Goal: Check status: Check status

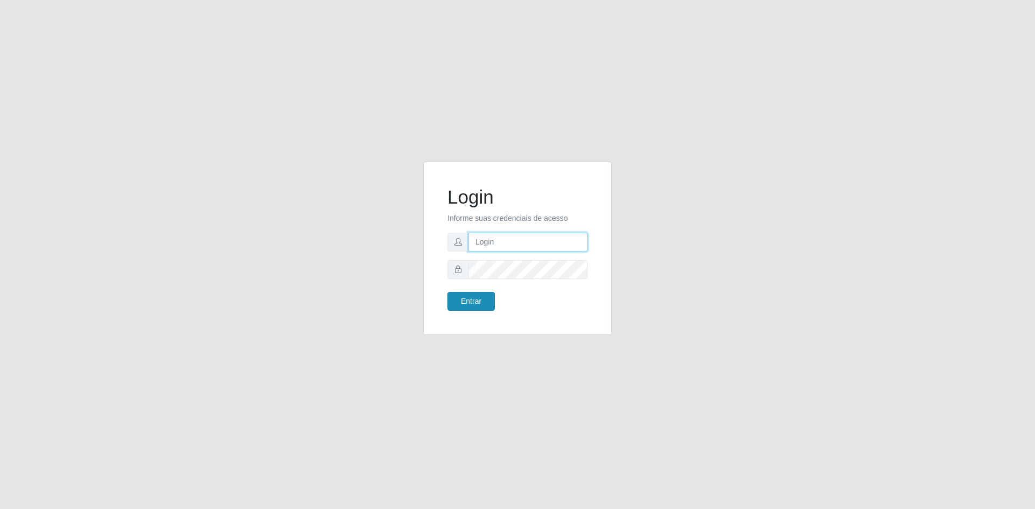
type input "[EMAIL_ADDRESS][DOMAIN_NAME]"
click at [478, 300] on button "Entrar" at bounding box center [470, 301] width 47 height 19
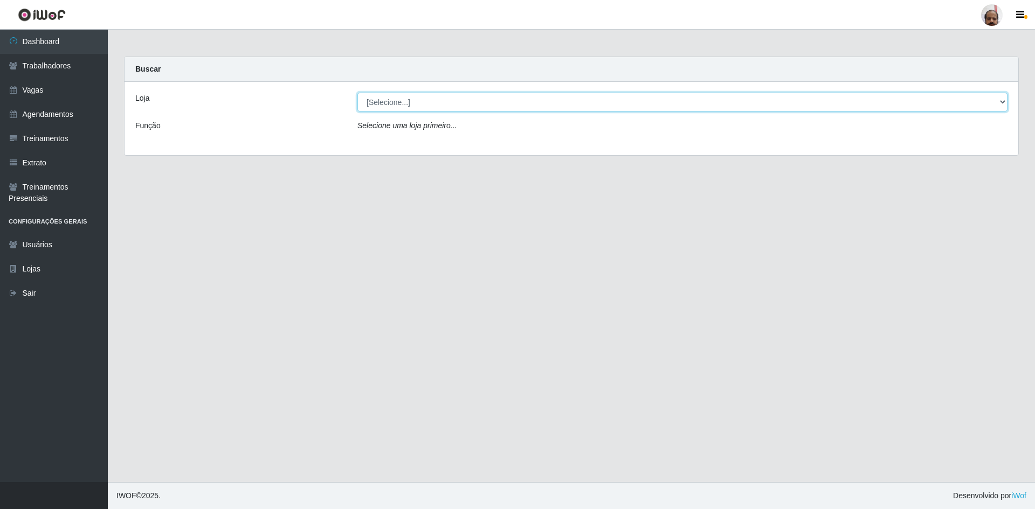
click at [1003, 102] on select "[Selecione...] Mar Vermelho - Loja 05" at bounding box center [682, 102] width 650 height 19
select select "252"
click at [357, 93] on select "[Selecione...] Mar Vermelho - Loja 05" at bounding box center [682, 102] width 650 height 19
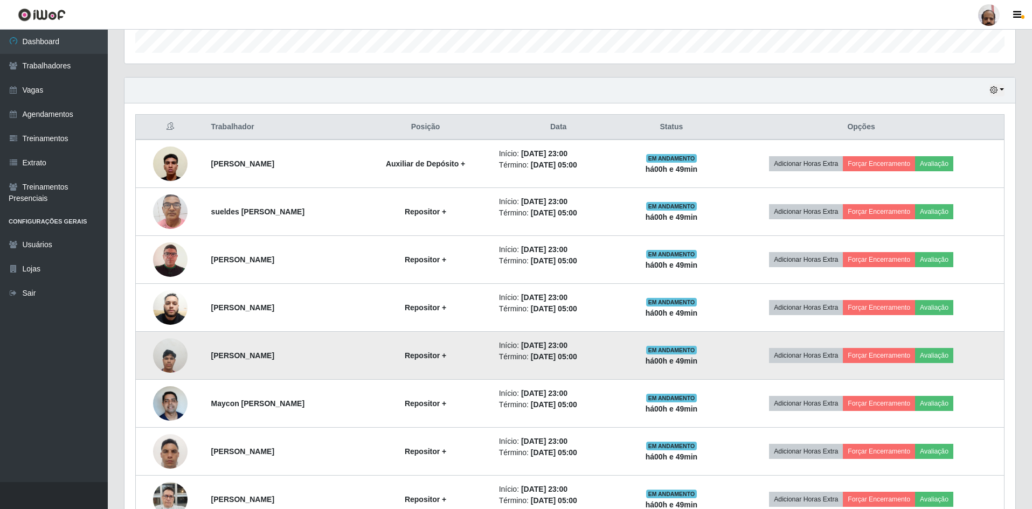
scroll to position [398, 0]
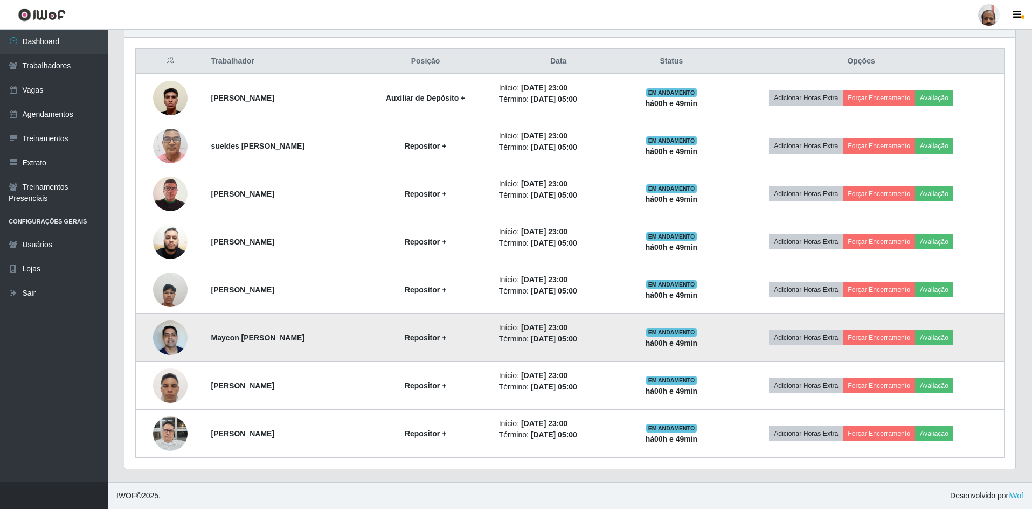
click at [170, 340] on img at bounding box center [170, 338] width 34 height 46
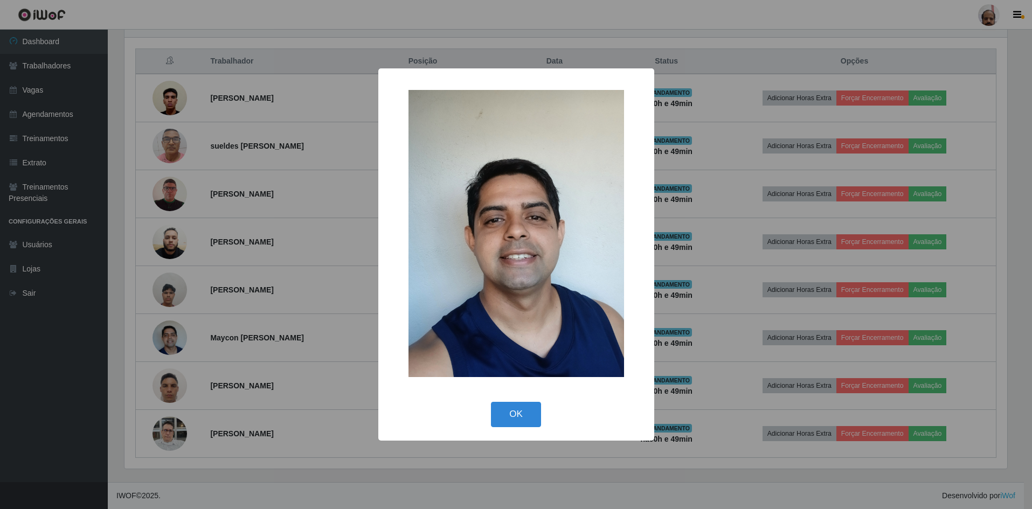
scroll to position [224, 886]
click at [510, 410] on button "OK" at bounding box center [518, 414] width 50 height 25
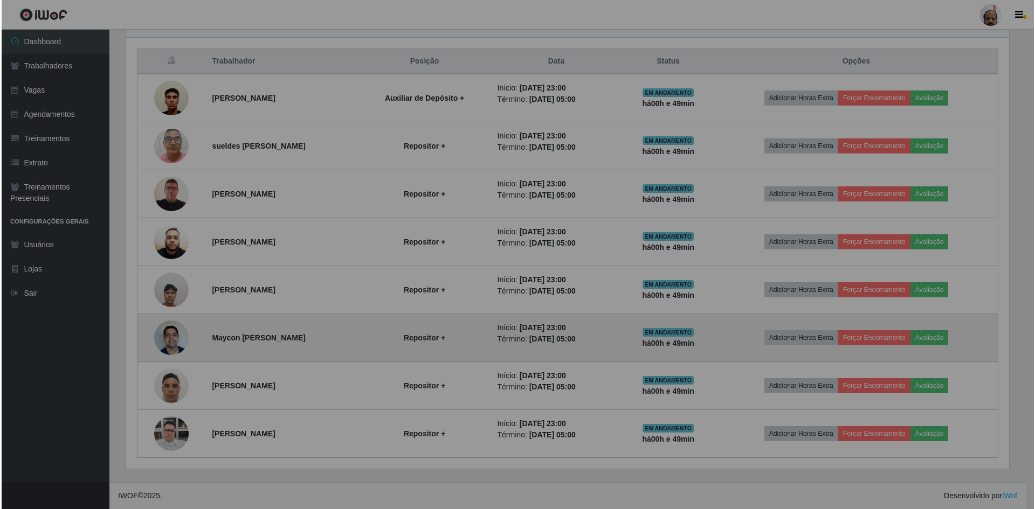
scroll to position [224, 891]
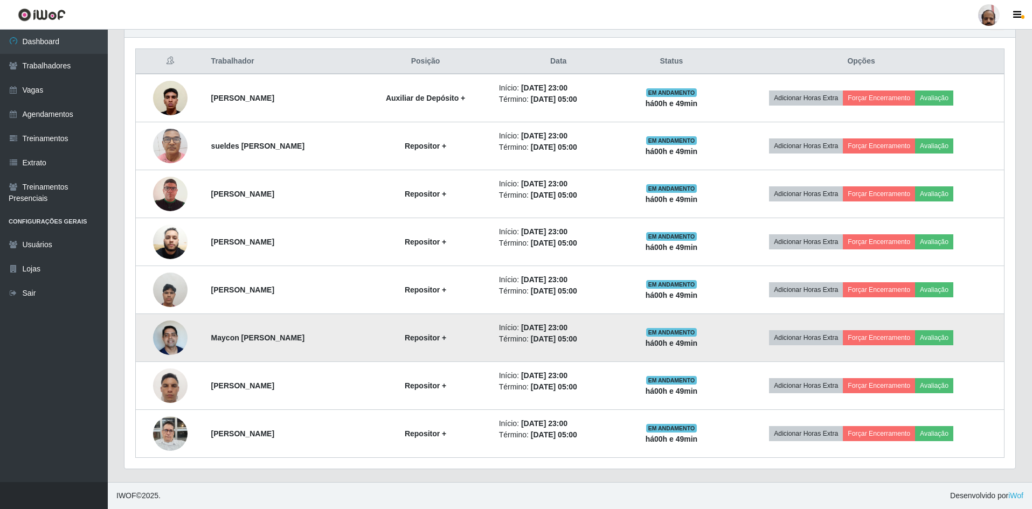
click at [168, 340] on img at bounding box center [170, 338] width 34 height 46
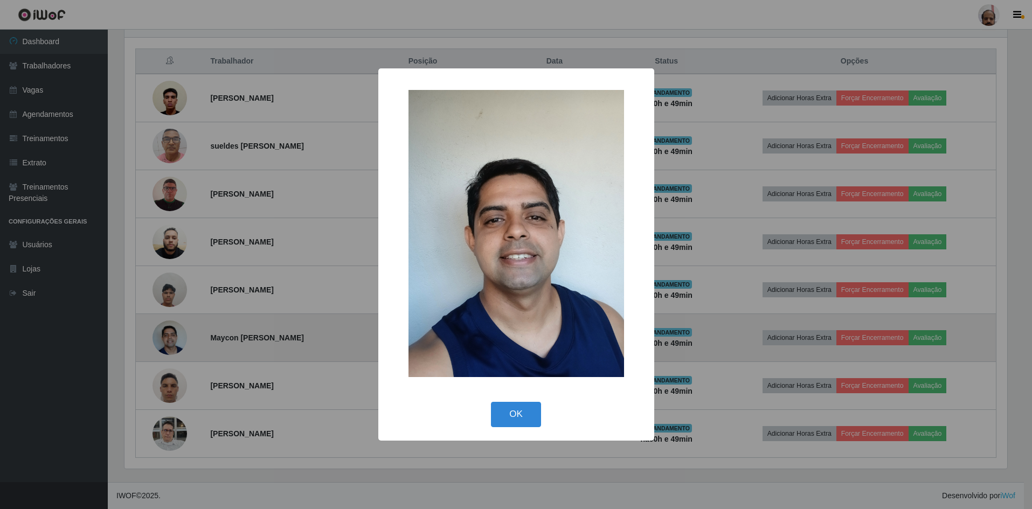
scroll to position [224, 886]
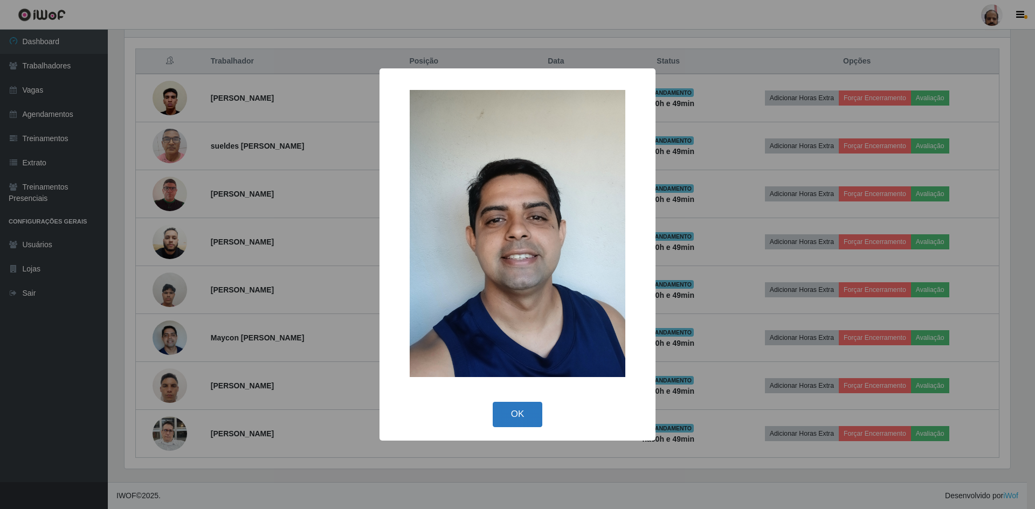
click at [517, 417] on button "OK" at bounding box center [518, 414] width 50 height 25
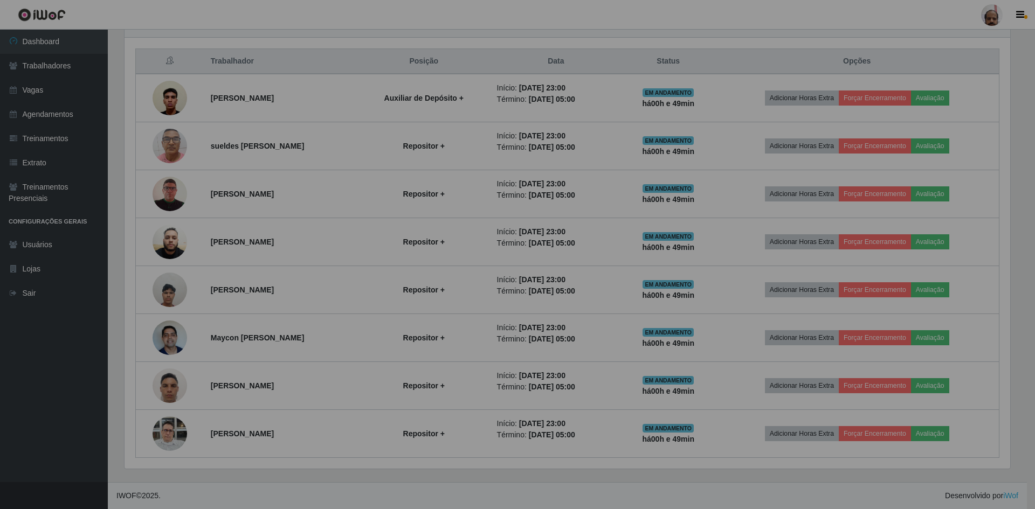
scroll to position [224, 891]
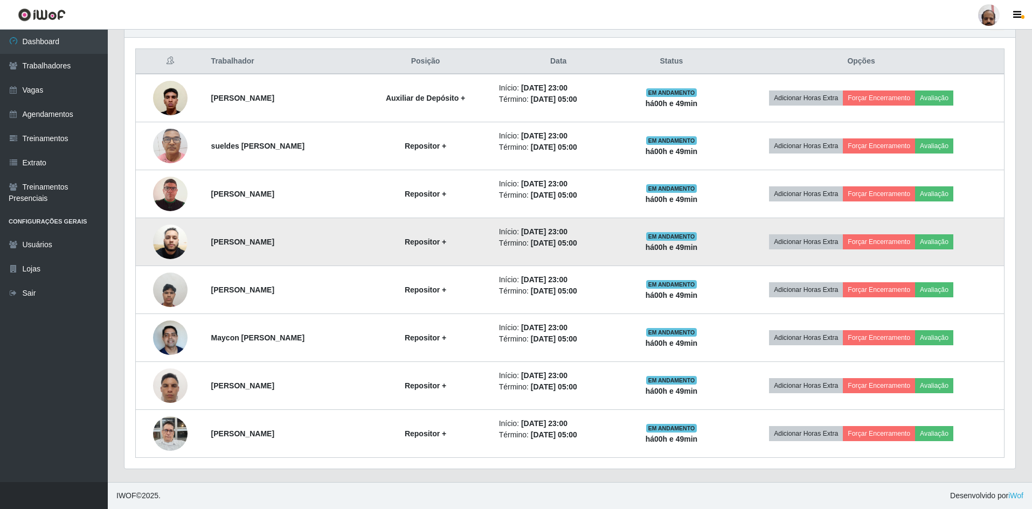
click at [164, 238] on img at bounding box center [170, 242] width 34 height 46
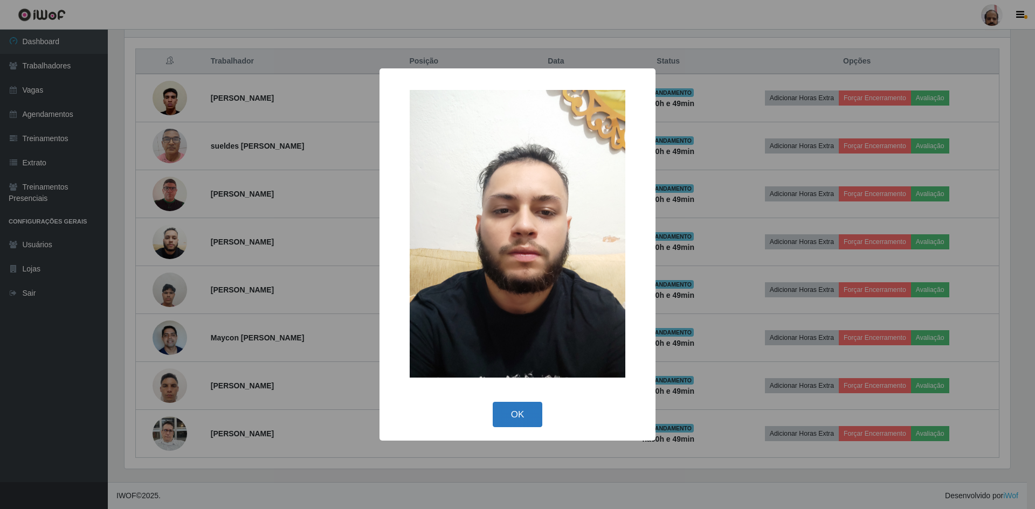
click at [528, 410] on button "OK" at bounding box center [518, 414] width 50 height 25
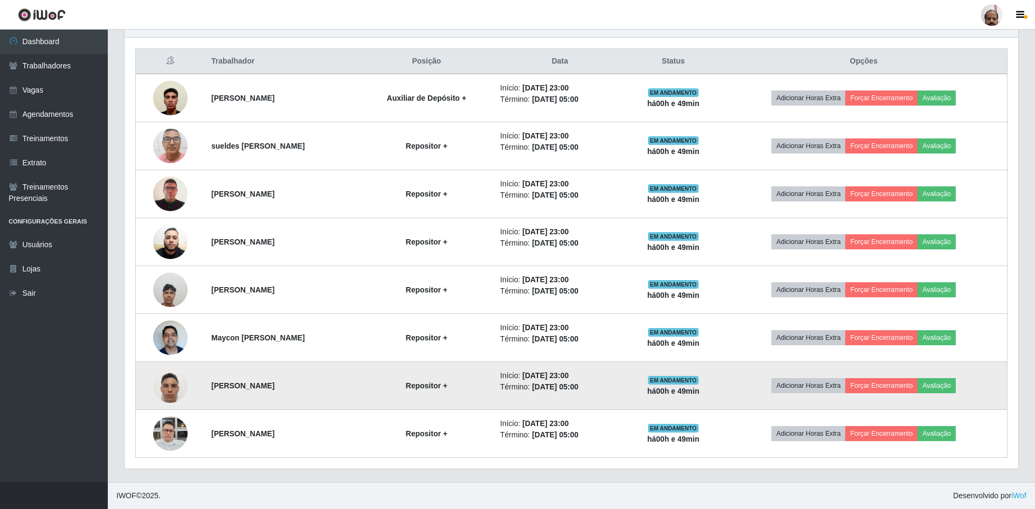
scroll to position [224, 891]
click at [178, 385] on img at bounding box center [170, 386] width 34 height 46
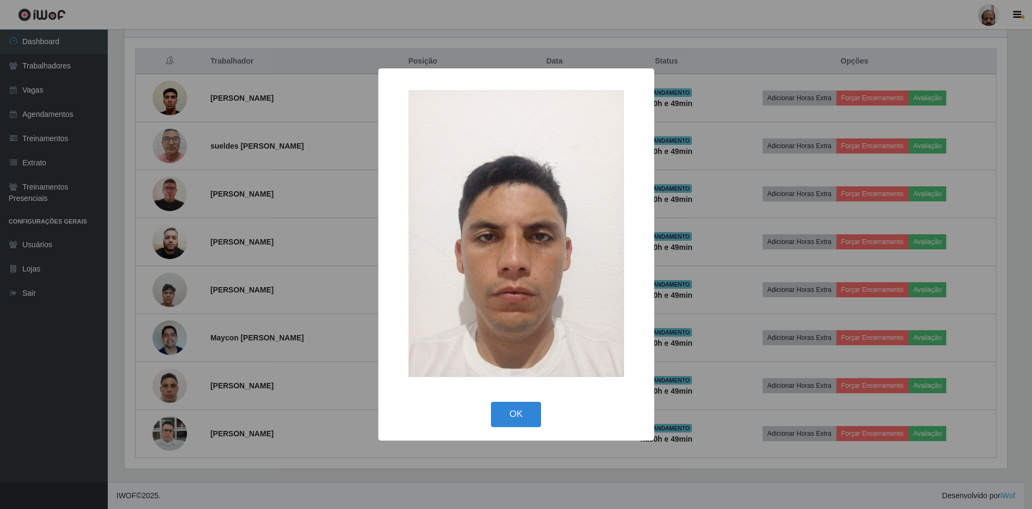
scroll to position [224, 886]
click at [521, 411] on button "OK" at bounding box center [518, 414] width 50 height 25
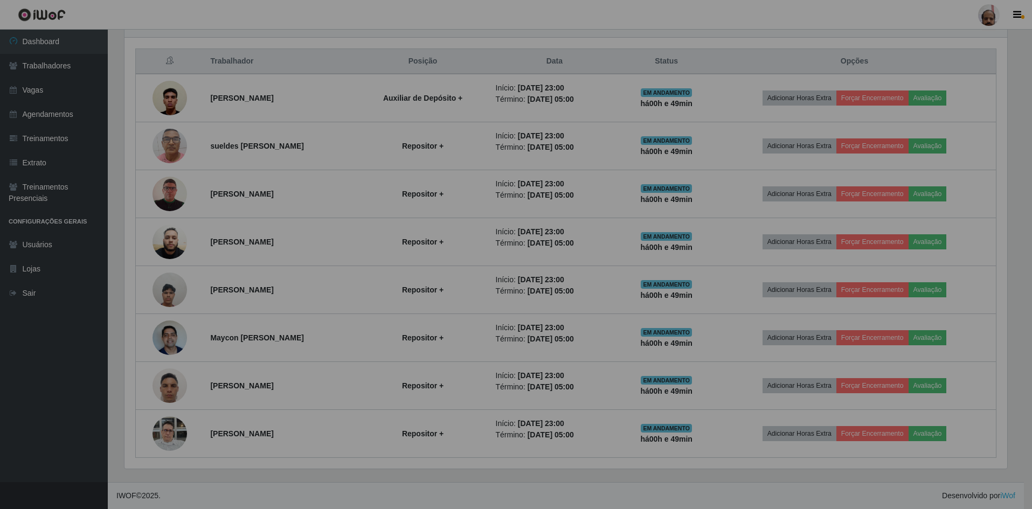
scroll to position [224, 891]
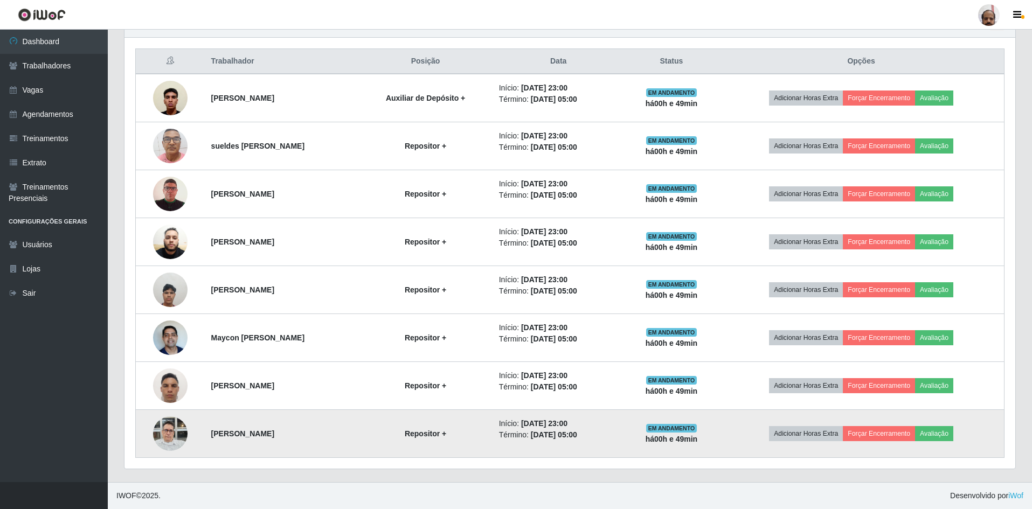
click at [164, 428] on img at bounding box center [170, 434] width 34 height 46
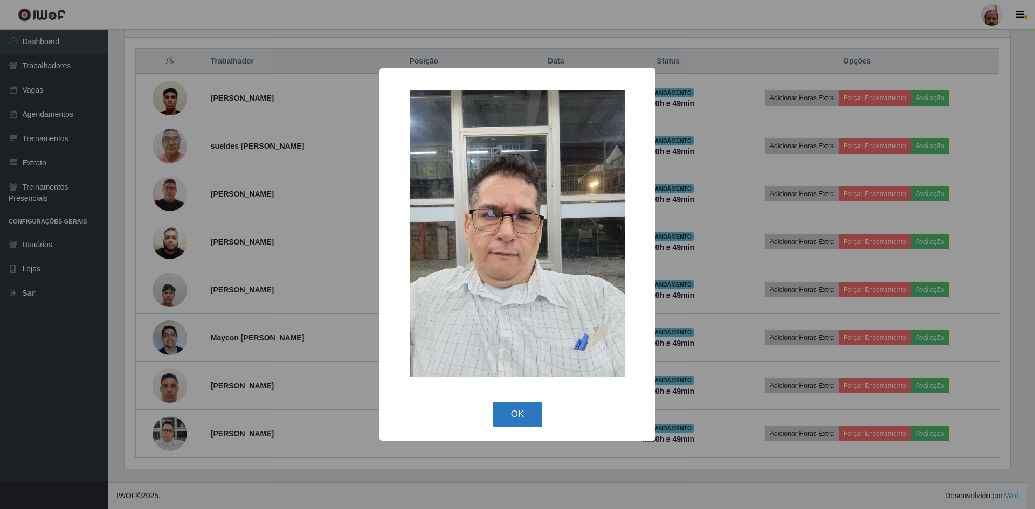
click at [533, 418] on button "OK" at bounding box center [518, 414] width 50 height 25
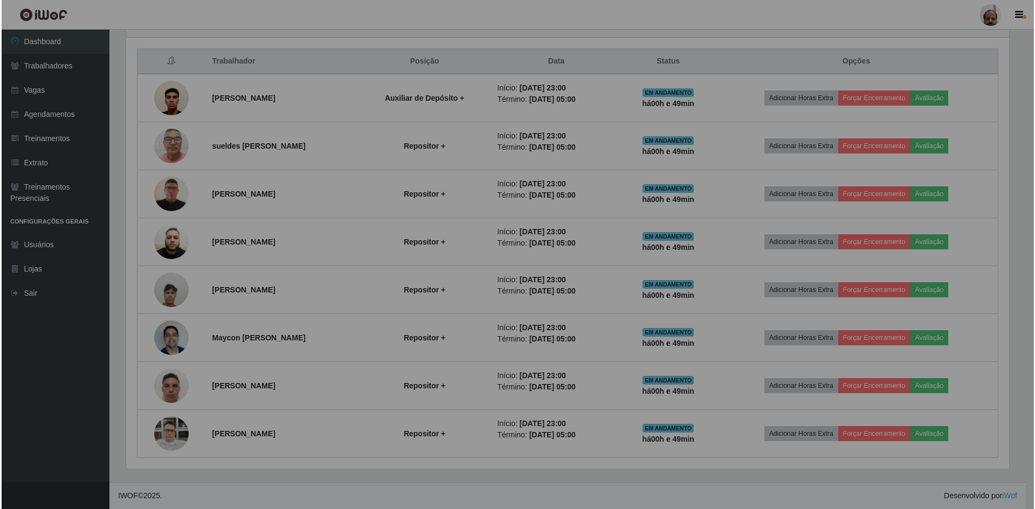
scroll to position [224, 891]
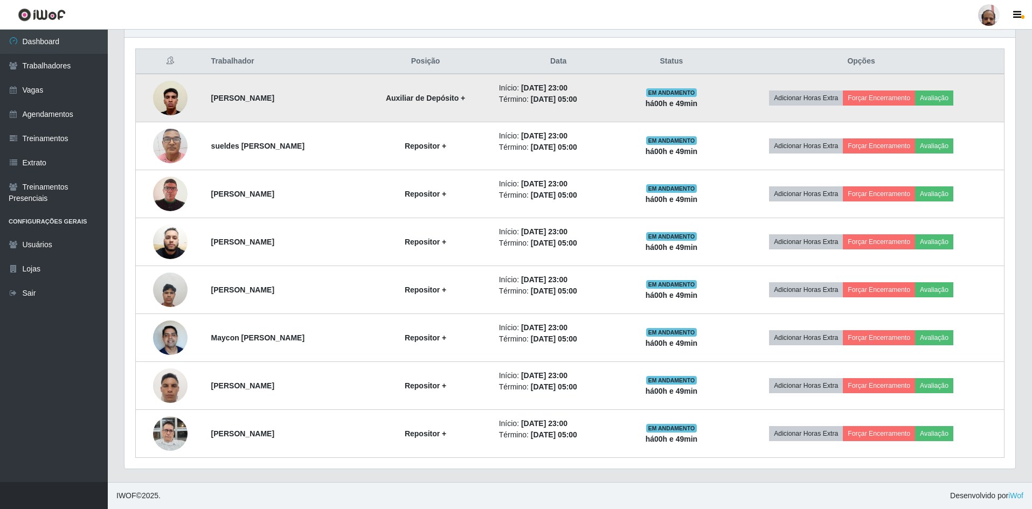
click at [165, 103] on img at bounding box center [170, 98] width 34 height 46
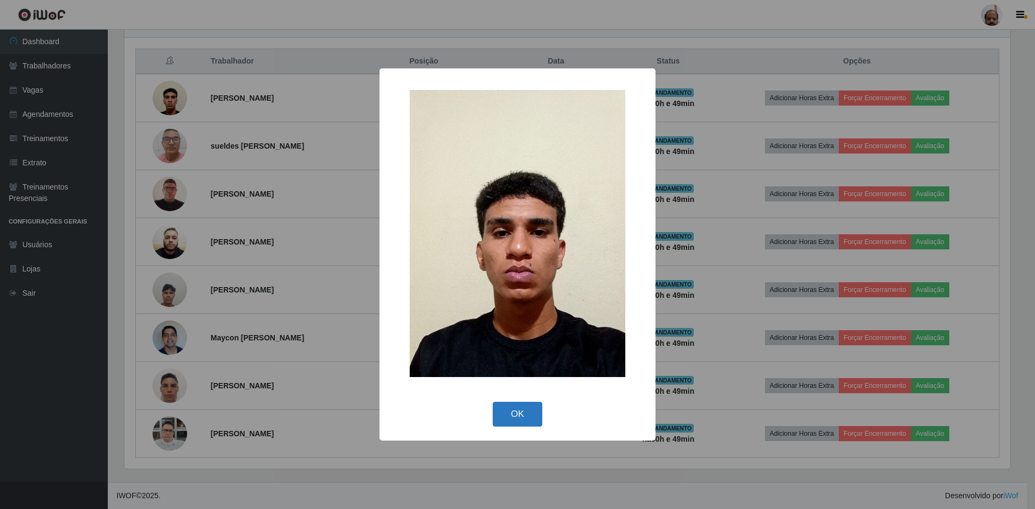
click at [525, 411] on button "OK" at bounding box center [518, 414] width 50 height 25
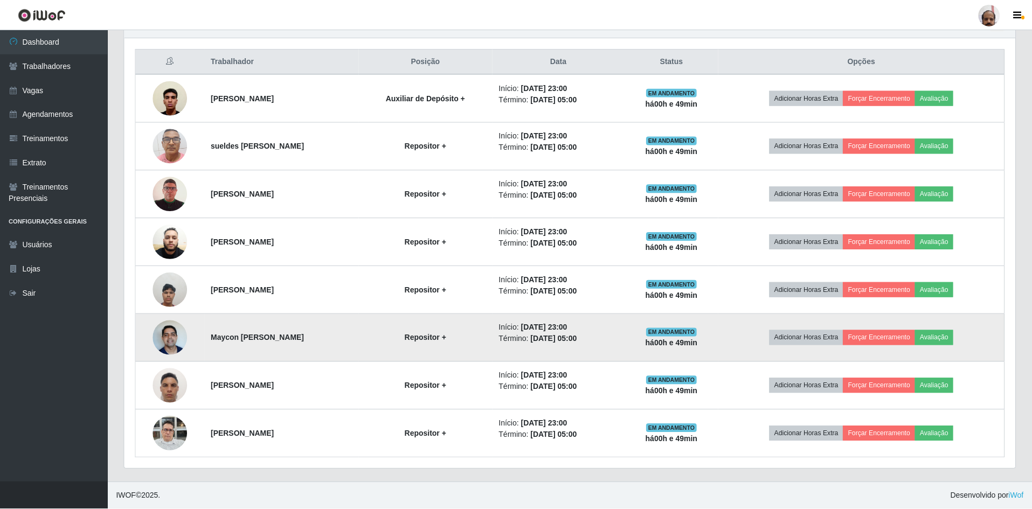
scroll to position [224, 891]
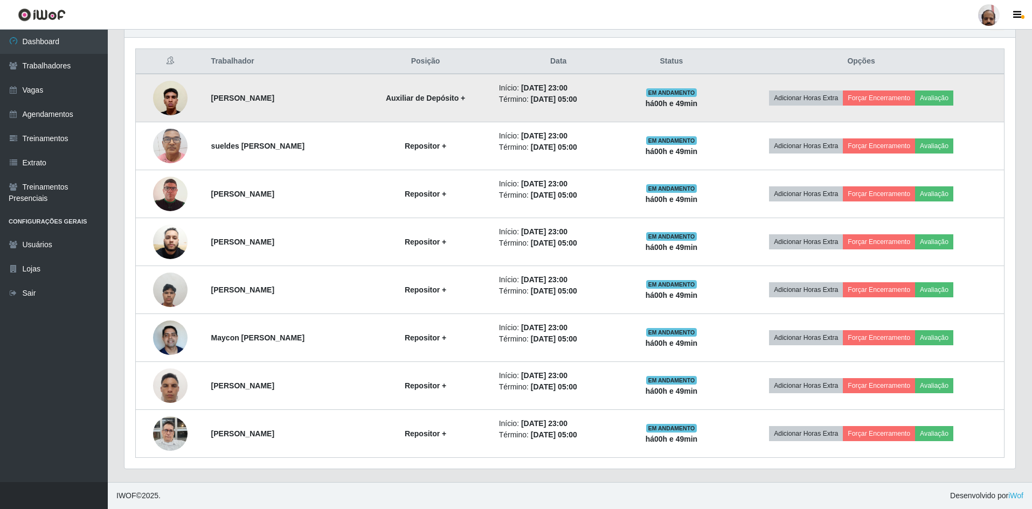
click at [178, 101] on img at bounding box center [170, 98] width 34 height 46
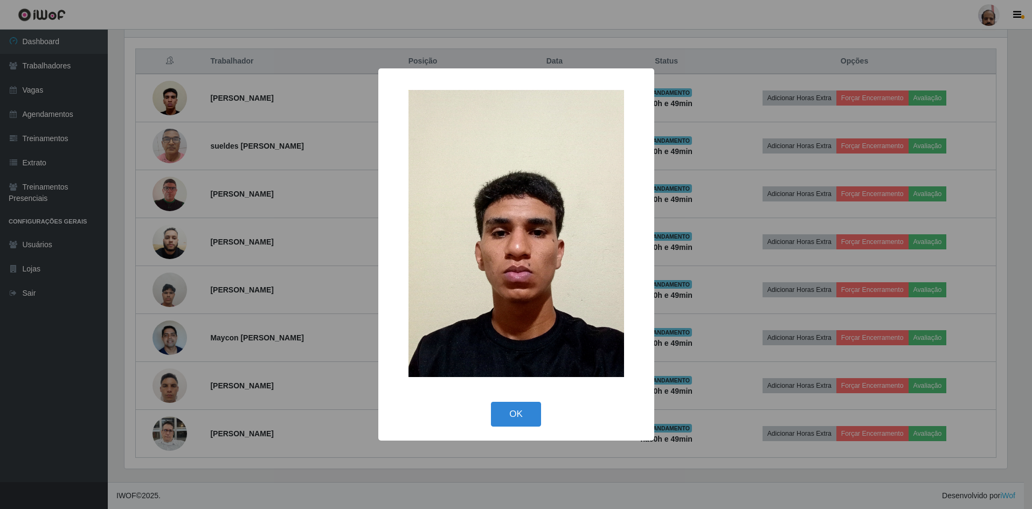
scroll to position [224, 886]
click at [522, 417] on button "OK" at bounding box center [518, 414] width 50 height 25
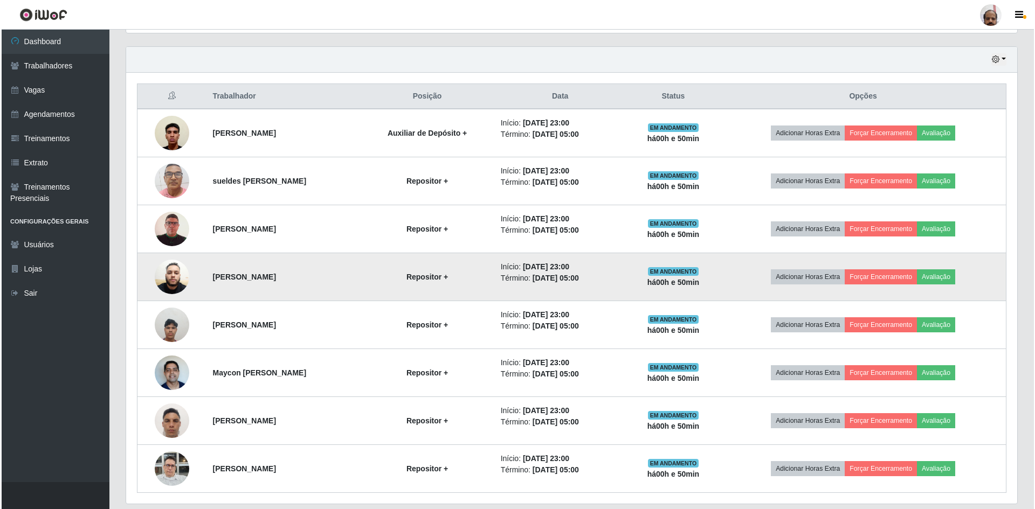
scroll to position [344, 0]
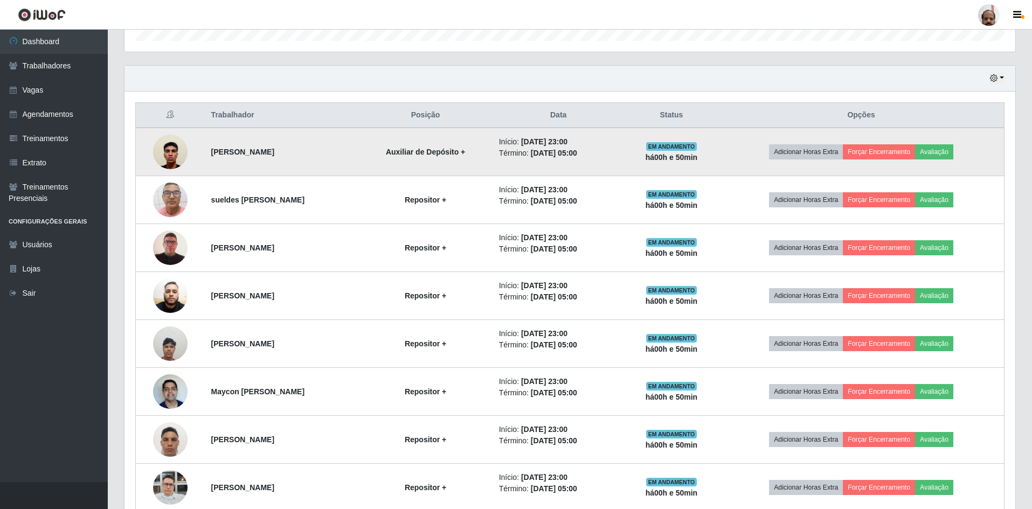
click at [173, 154] on img at bounding box center [170, 152] width 34 height 46
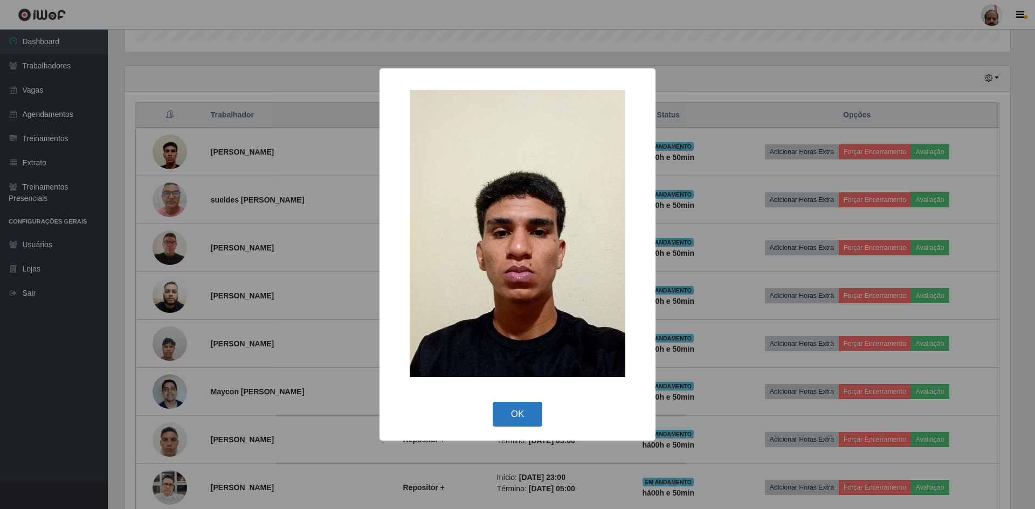
click at [528, 416] on button "OK" at bounding box center [518, 414] width 50 height 25
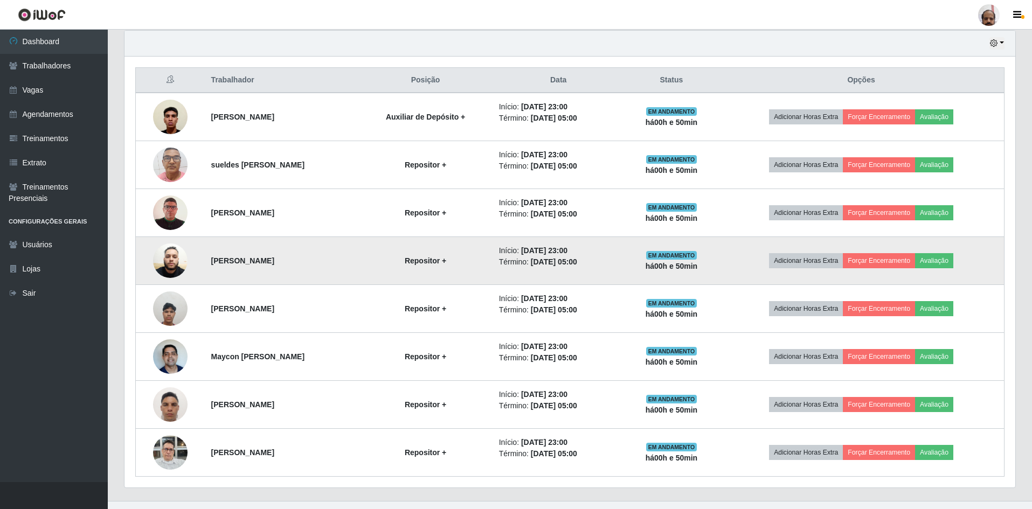
scroll to position [398, 0]
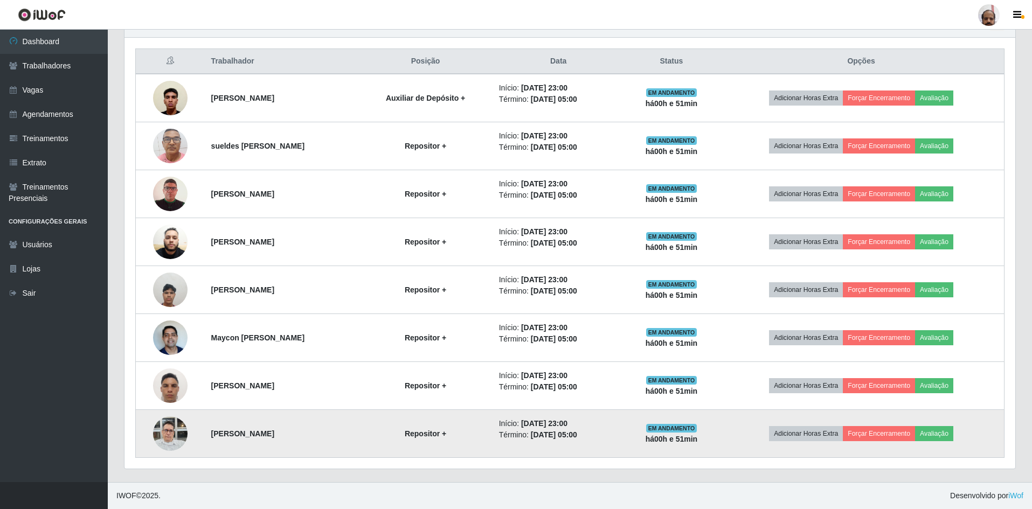
click at [166, 427] on img at bounding box center [170, 434] width 34 height 46
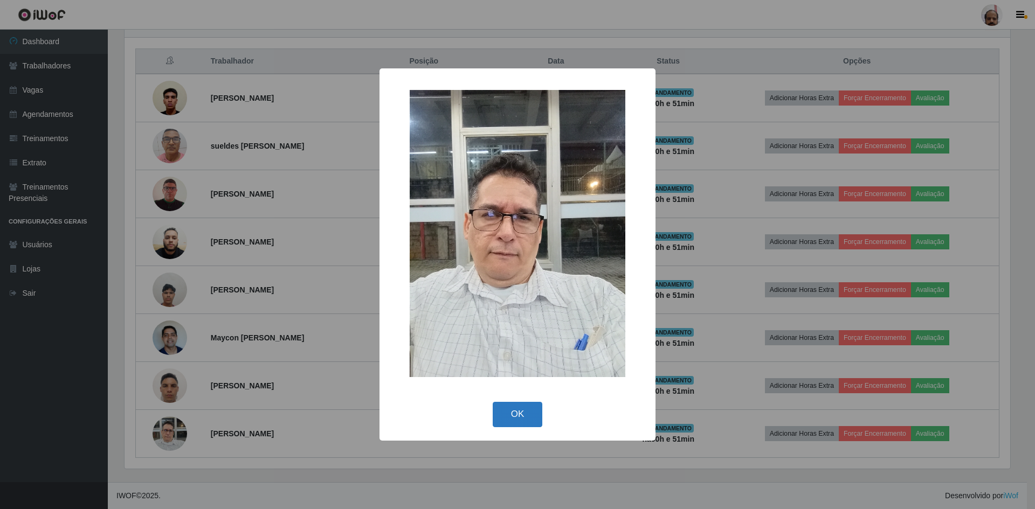
click at [515, 414] on button "OK" at bounding box center [518, 414] width 50 height 25
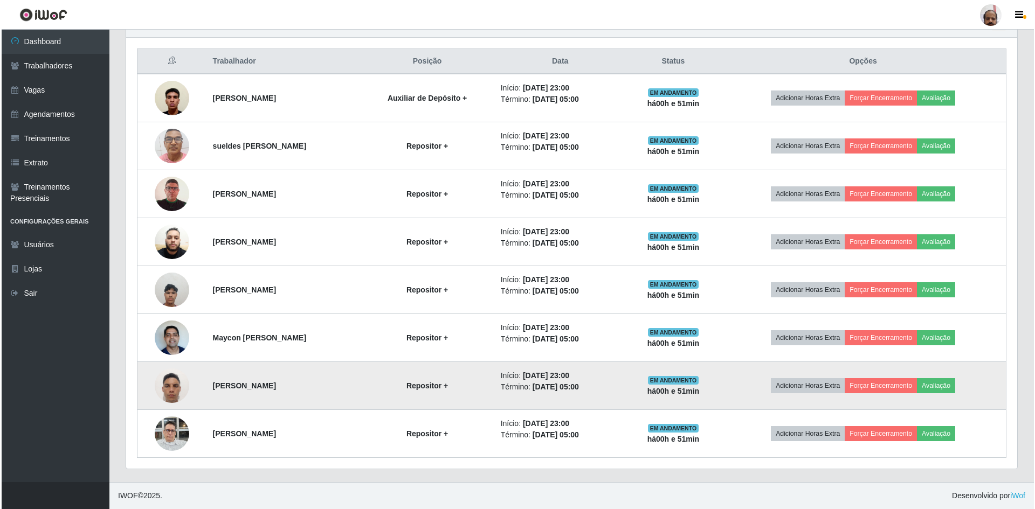
scroll to position [224, 891]
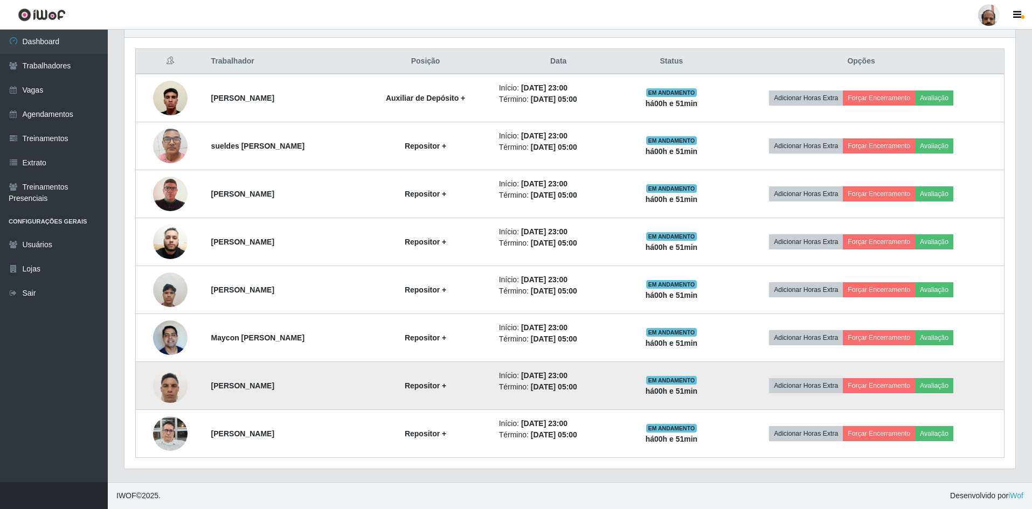
click at [175, 384] on img at bounding box center [170, 386] width 34 height 46
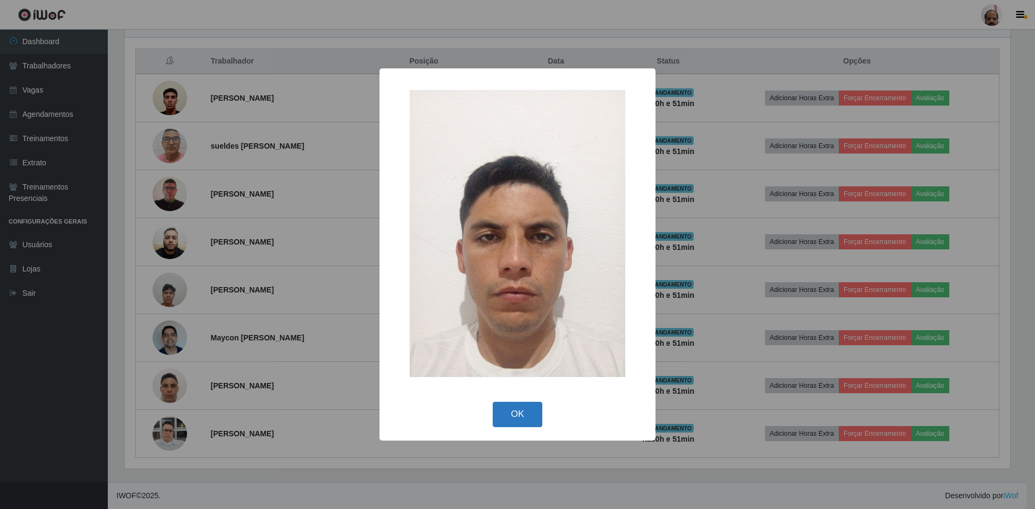
click at [527, 410] on button "OK" at bounding box center [518, 414] width 50 height 25
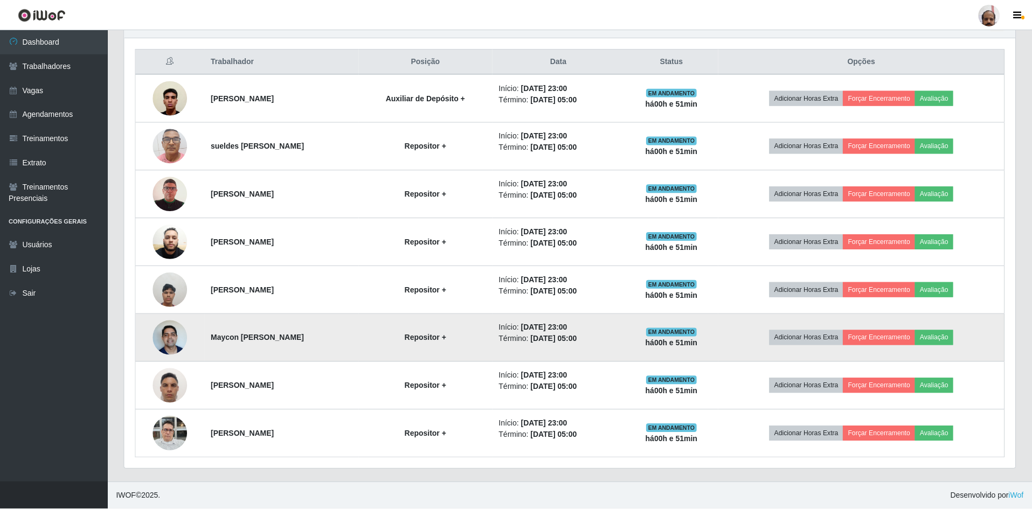
scroll to position [224, 891]
click at [170, 339] on img at bounding box center [170, 338] width 34 height 46
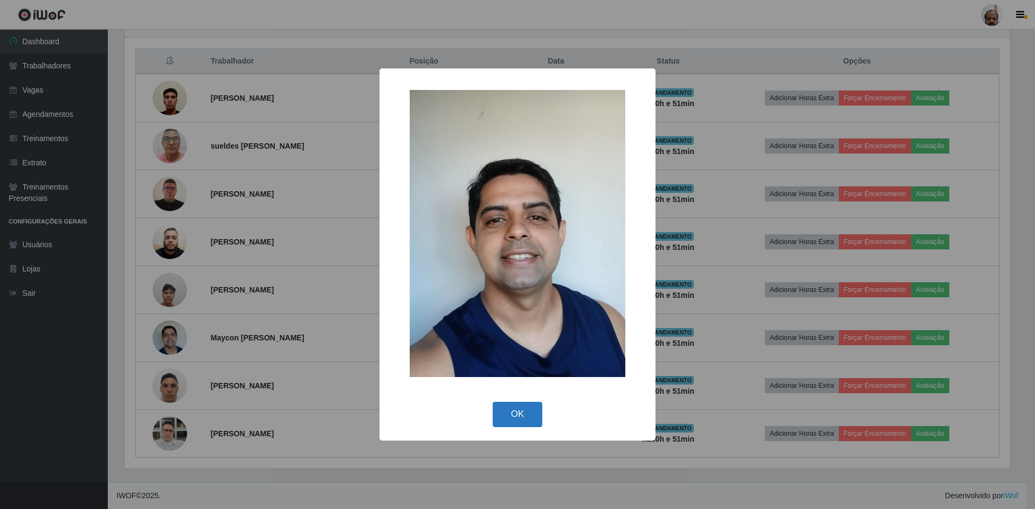
click at [507, 412] on button "OK" at bounding box center [518, 414] width 50 height 25
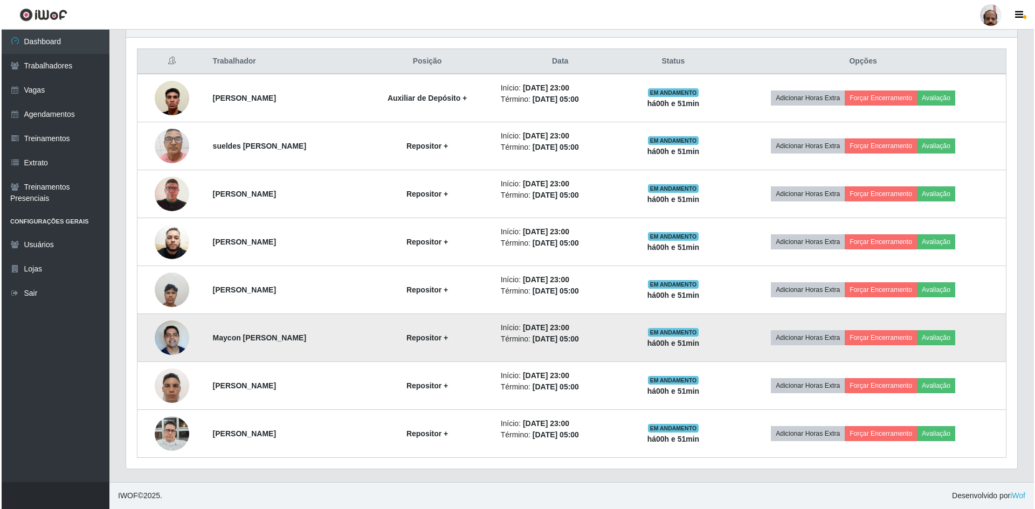
scroll to position [224, 891]
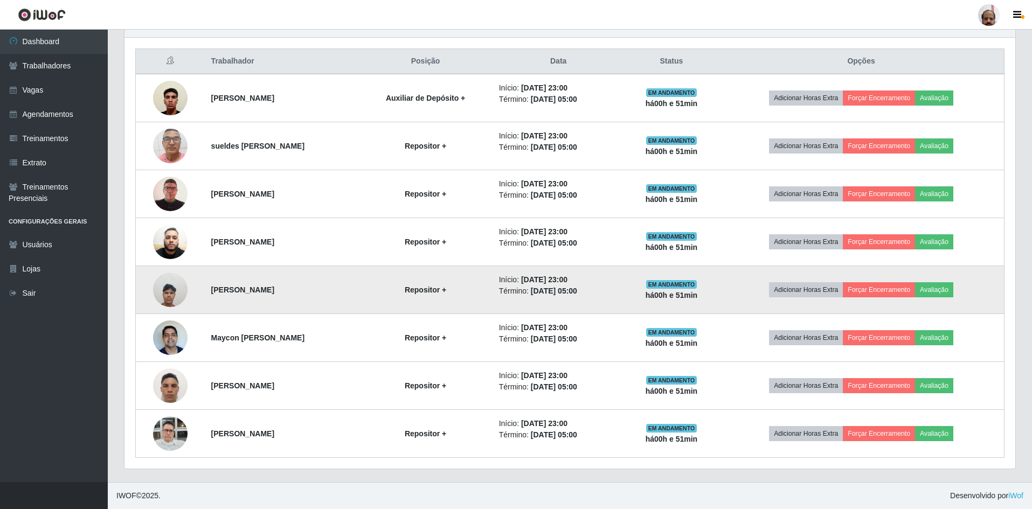
click at [164, 287] on img at bounding box center [170, 290] width 34 height 46
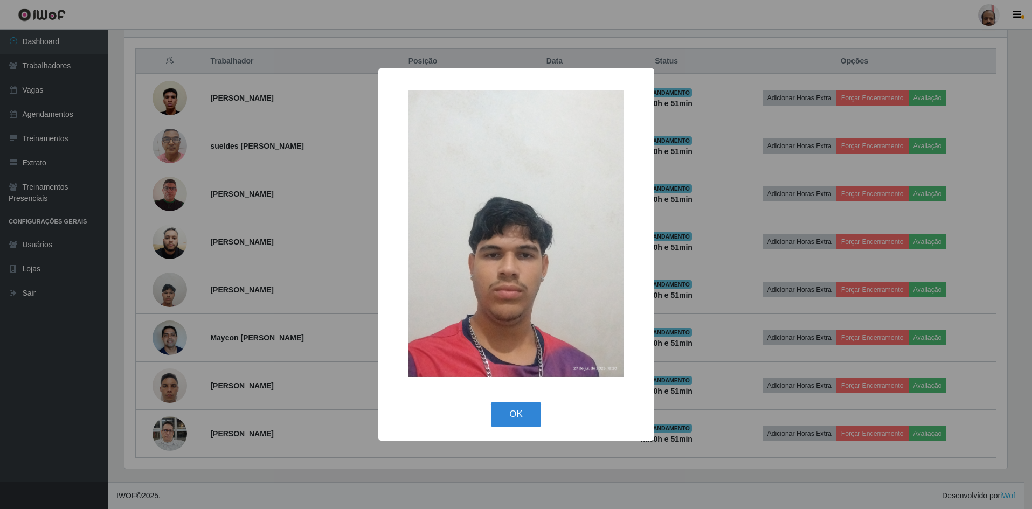
scroll to position [224, 886]
click at [524, 410] on button "OK" at bounding box center [518, 414] width 50 height 25
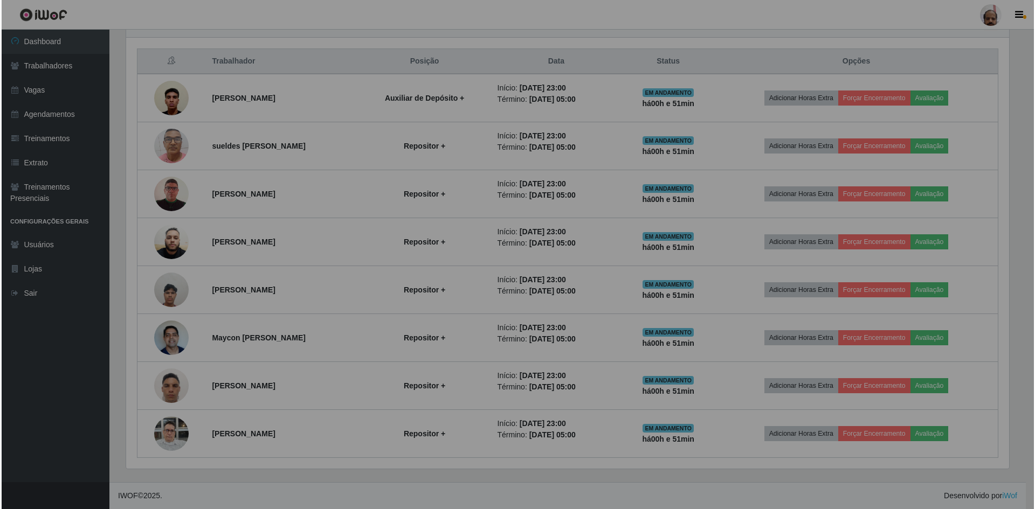
scroll to position [224, 891]
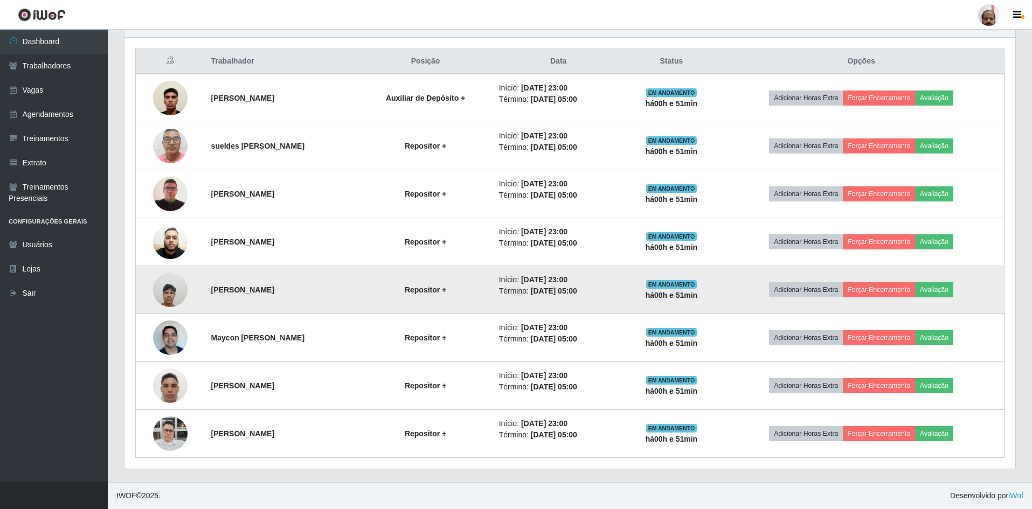
click at [175, 294] on img at bounding box center [170, 290] width 34 height 46
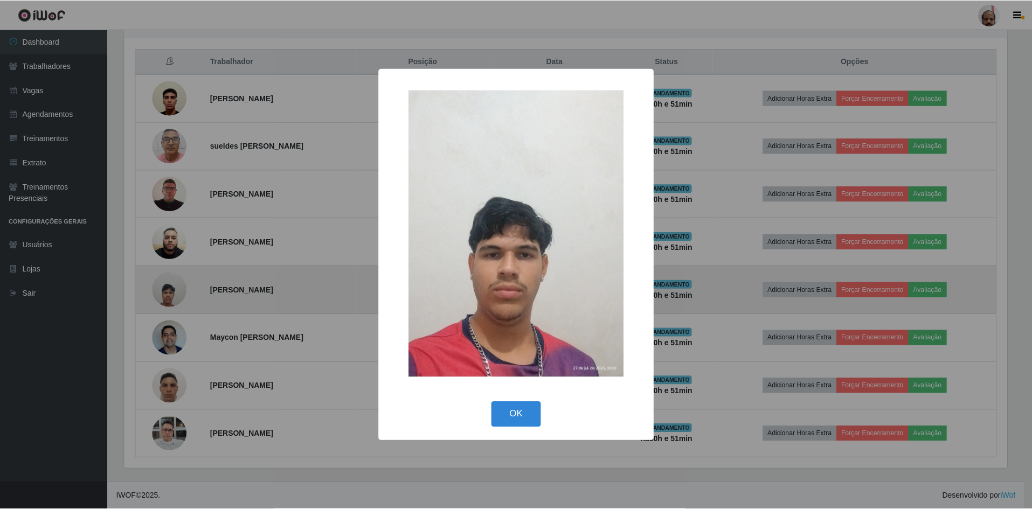
scroll to position [224, 886]
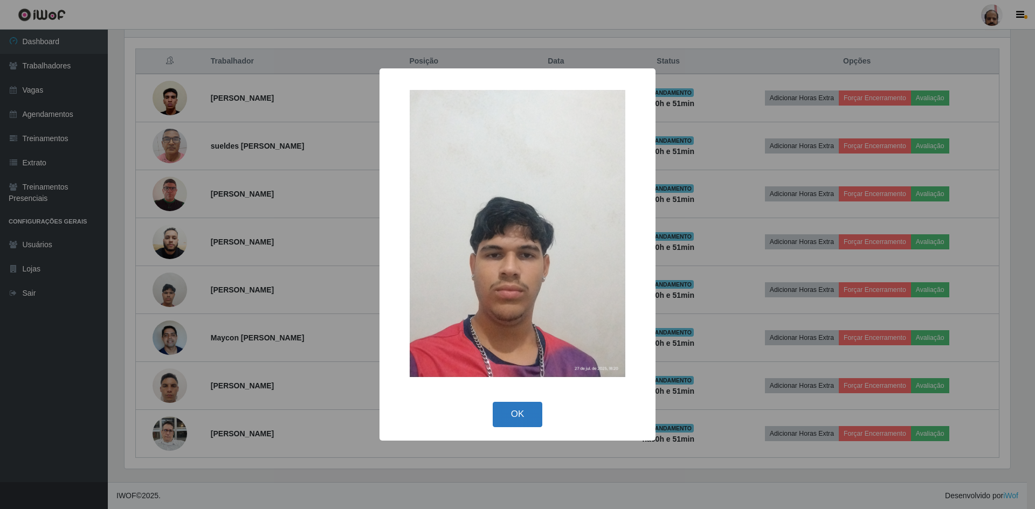
click at [523, 412] on button "OK" at bounding box center [518, 414] width 50 height 25
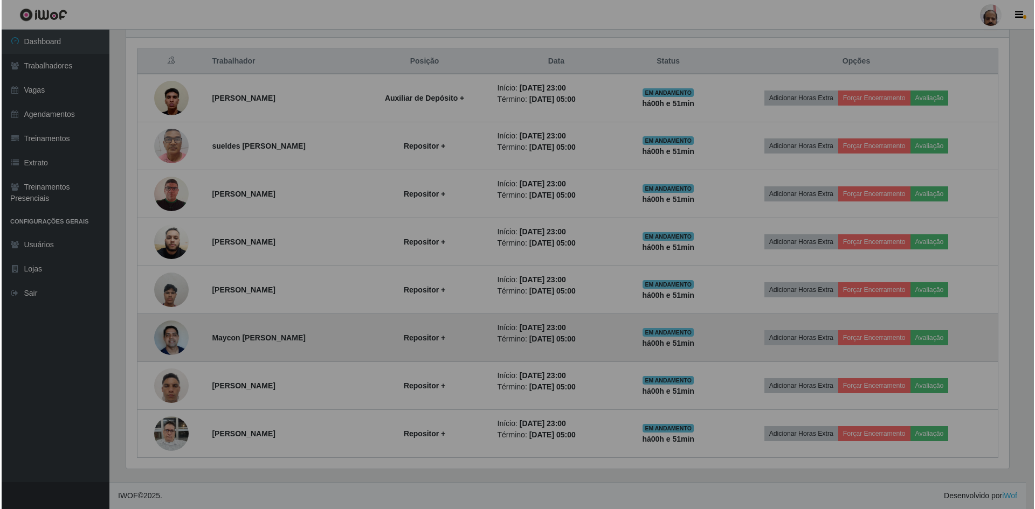
scroll to position [224, 891]
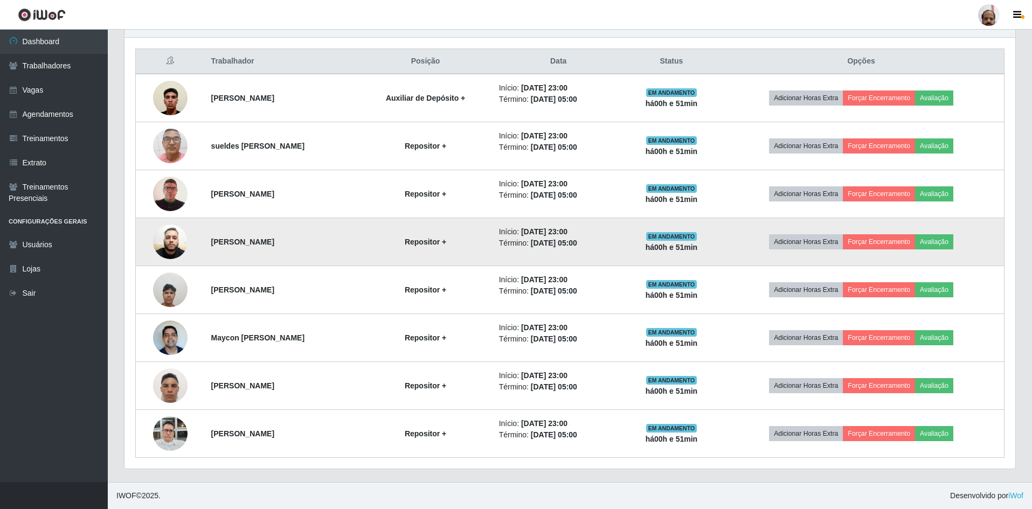
click at [165, 242] on img at bounding box center [170, 242] width 34 height 46
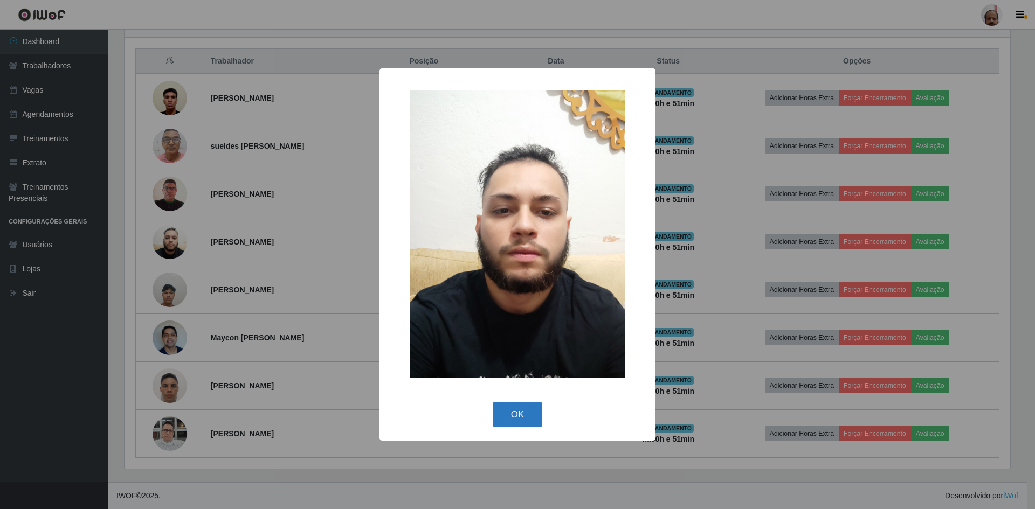
click at [509, 406] on button "OK" at bounding box center [518, 414] width 50 height 25
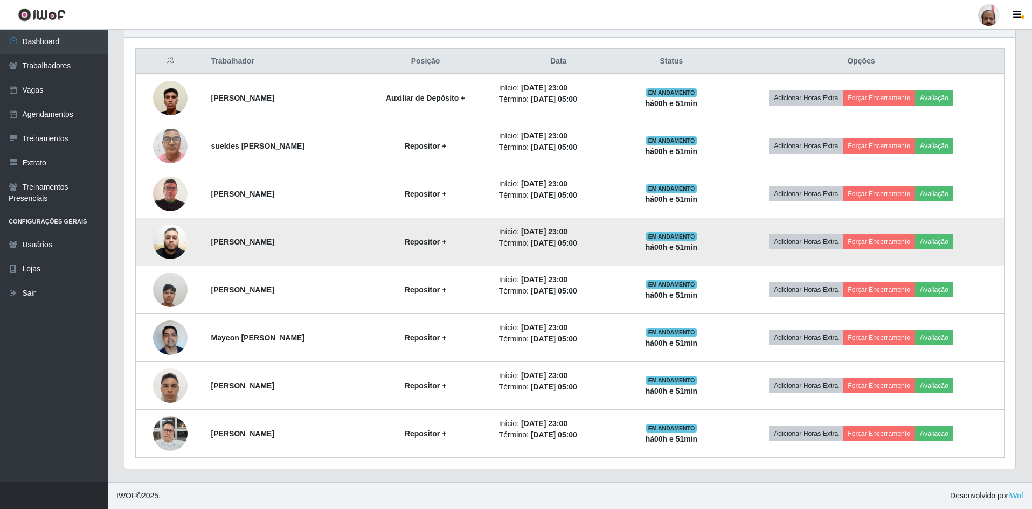
scroll to position [224, 891]
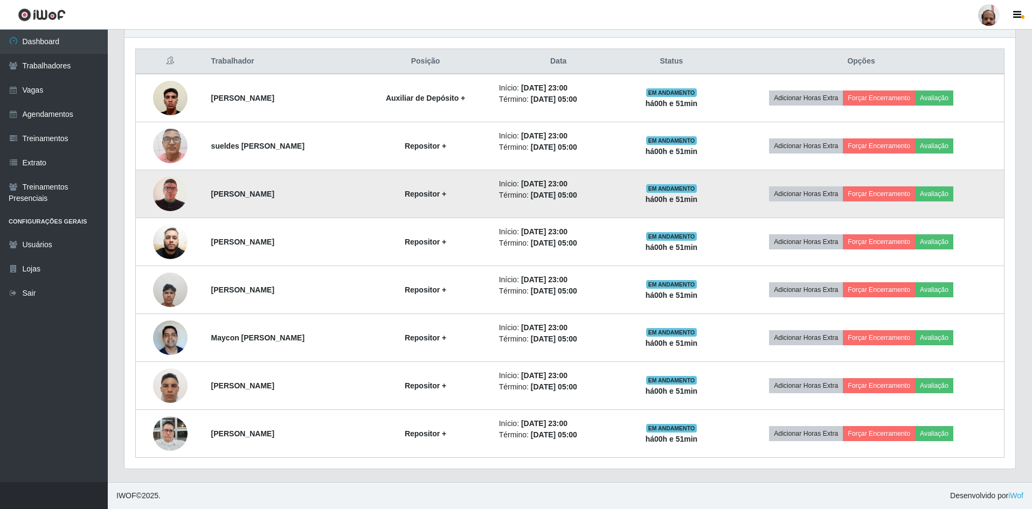
click at [169, 195] on img at bounding box center [170, 194] width 34 height 50
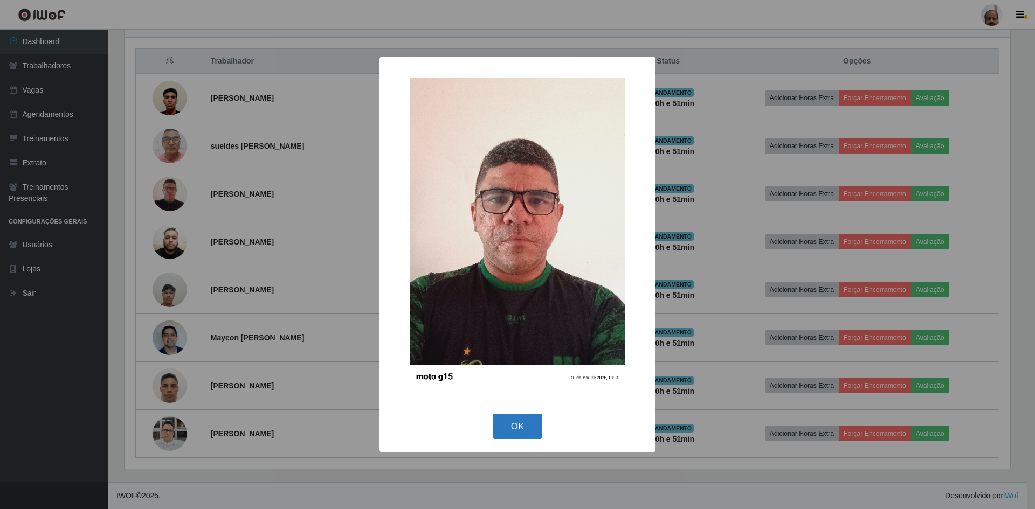
click at [531, 425] on button "OK" at bounding box center [518, 426] width 50 height 25
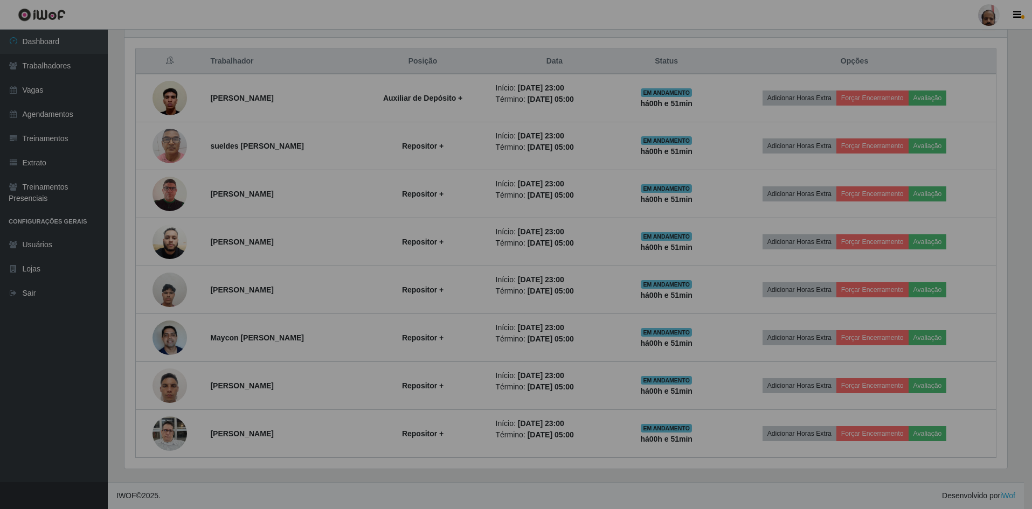
scroll to position [538815, 538148]
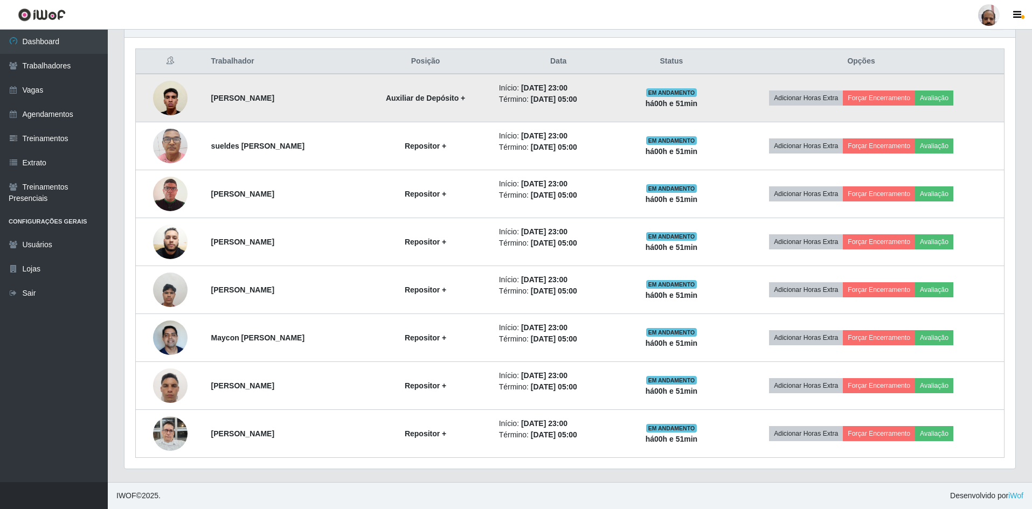
click at [161, 86] on img at bounding box center [170, 98] width 34 height 46
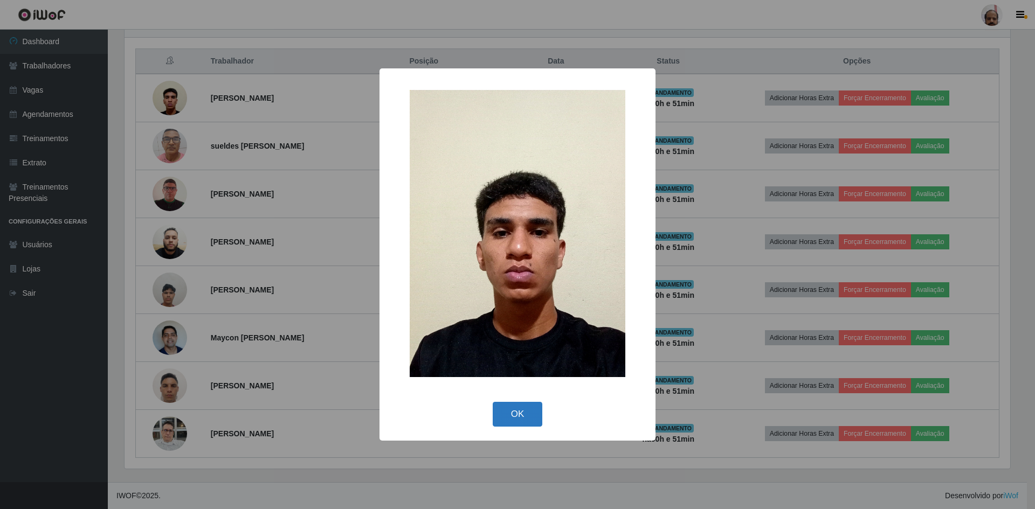
click at [516, 402] on button "OK" at bounding box center [518, 414] width 50 height 25
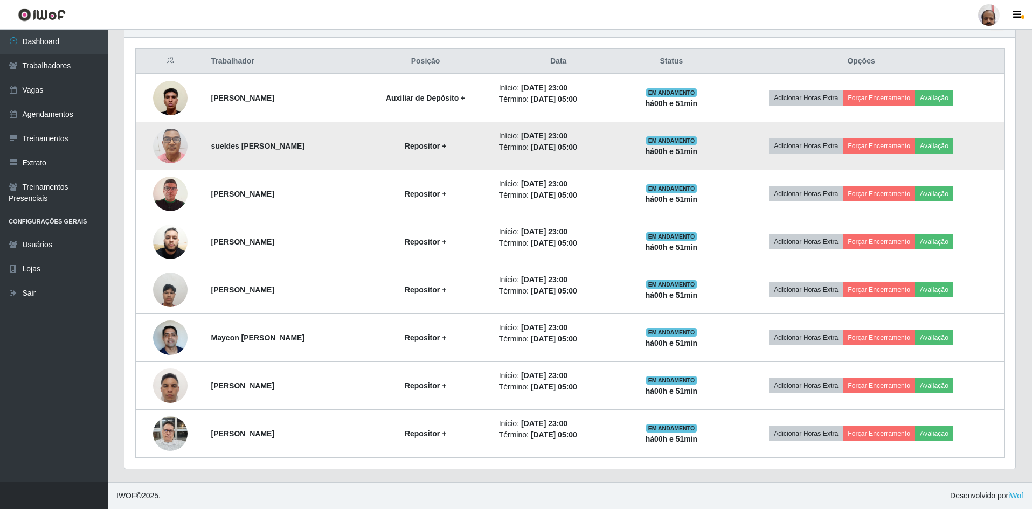
click at [167, 150] on img at bounding box center [170, 146] width 34 height 46
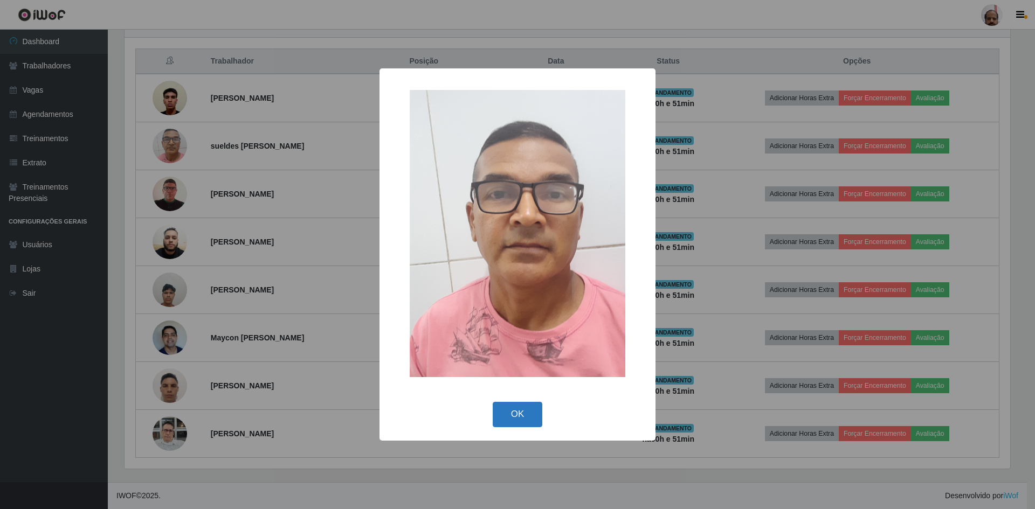
click at [517, 411] on button "OK" at bounding box center [518, 414] width 50 height 25
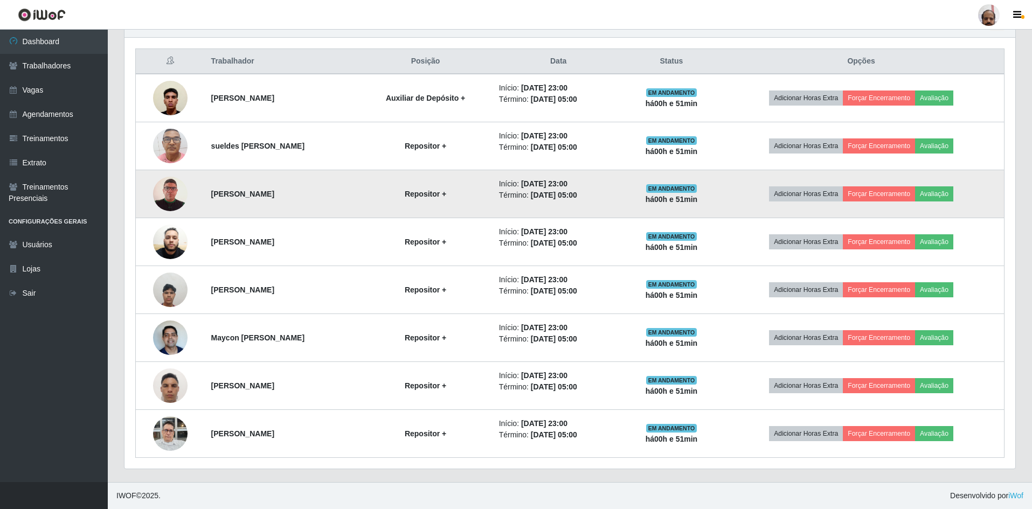
click at [170, 196] on img at bounding box center [170, 194] width 34 height 50
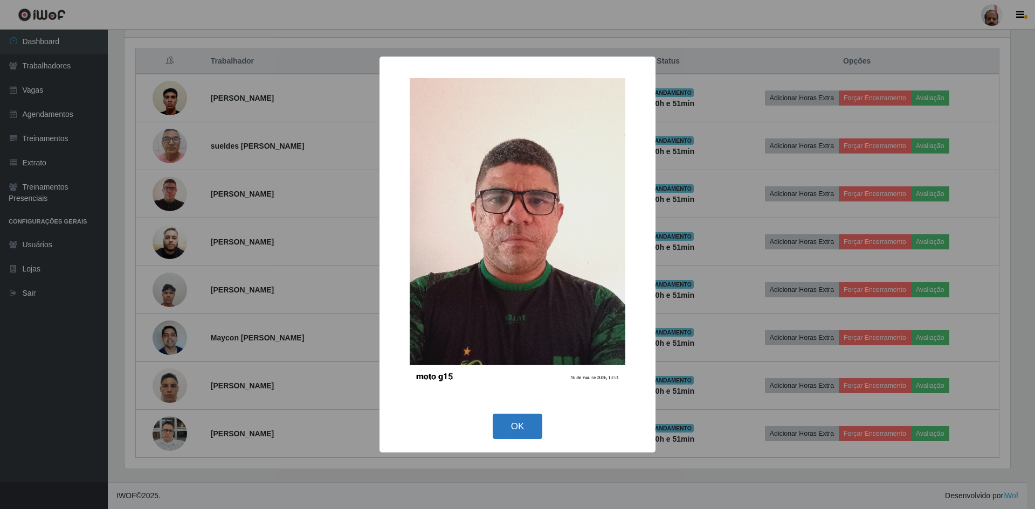
click at [517, 418] on button "OK" at bounding box center [518, 426] width 50 height 25
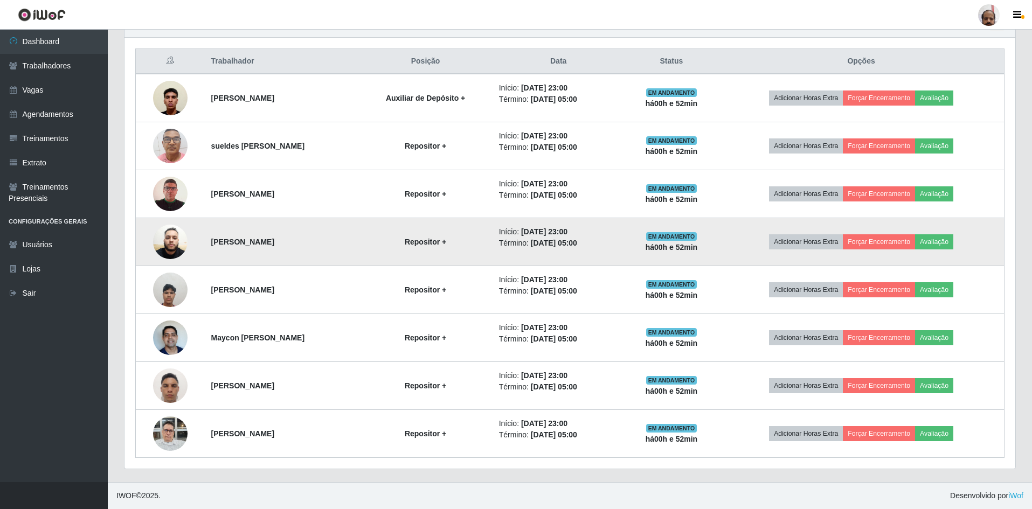
click at [169, 243] on img at bounding box center [170, 242] width 34 height 46
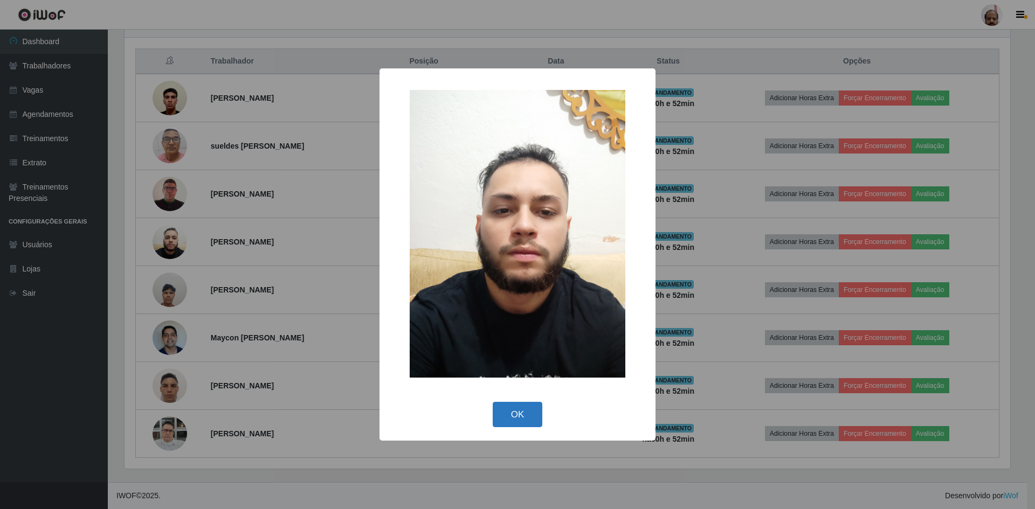
click at [516, 410] on button "OK" at bounding box center [518, 414] width 50 height 25
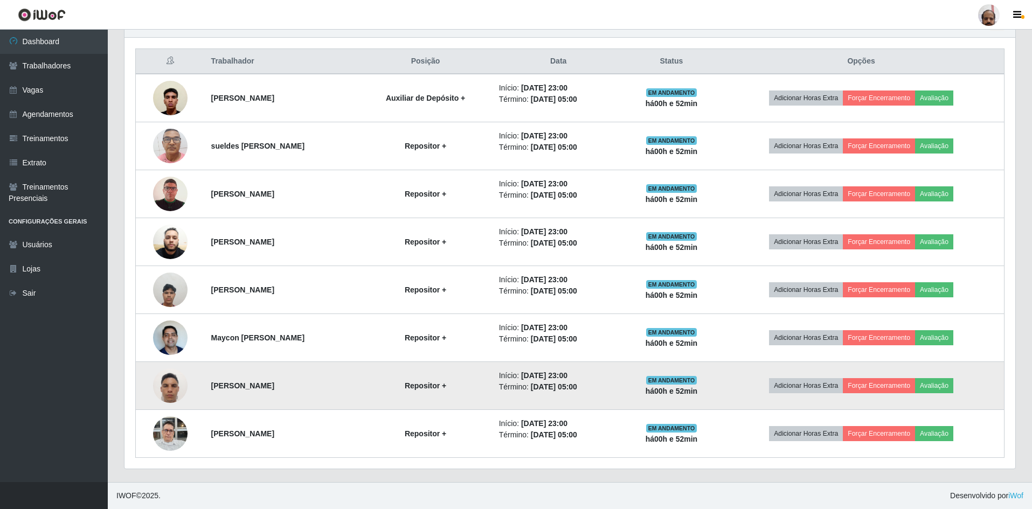
click at [168, 388] on img at bounding box center [170, 386] width 34 height 46
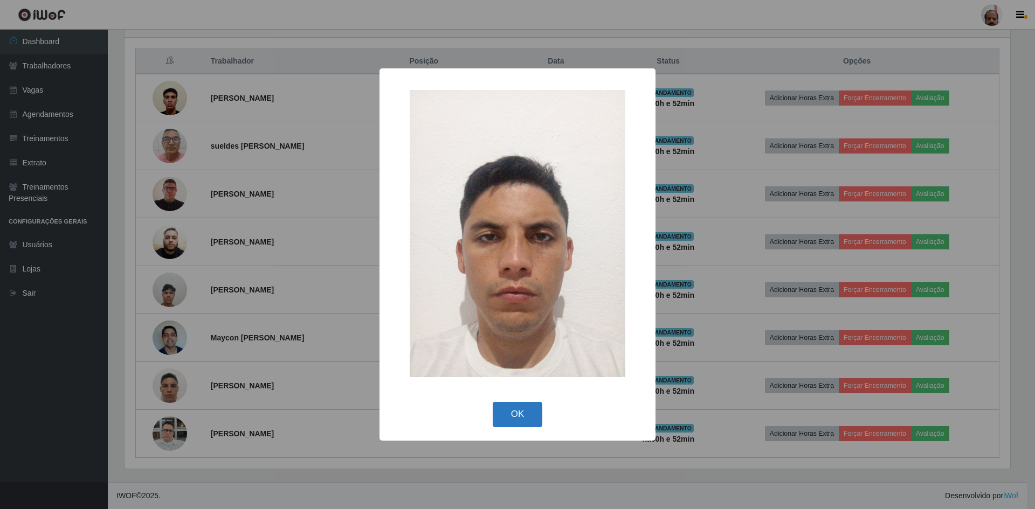
click at [521, 419] on button "OK" at bounding box center [518, 414] width 50 height 25
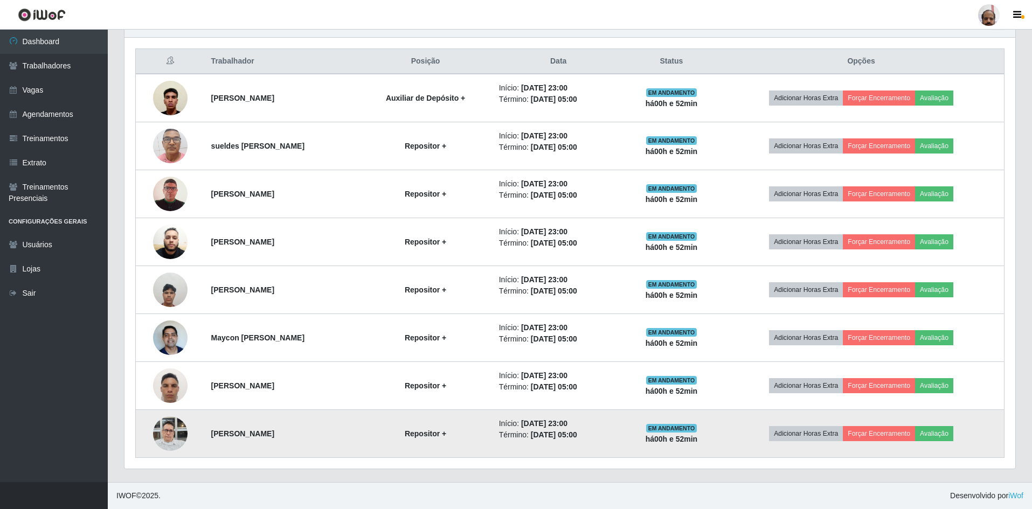
click at [160, 427] on img at bounding box center [170, 434] width 34 height 46
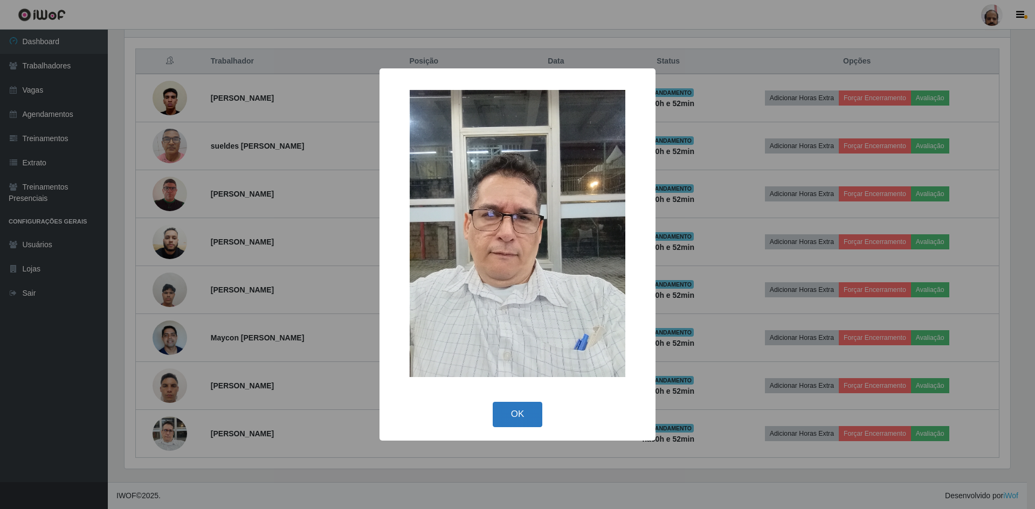
click at [516, 415] on button "OK" at bounding box center [518, 414] width 50 height 25
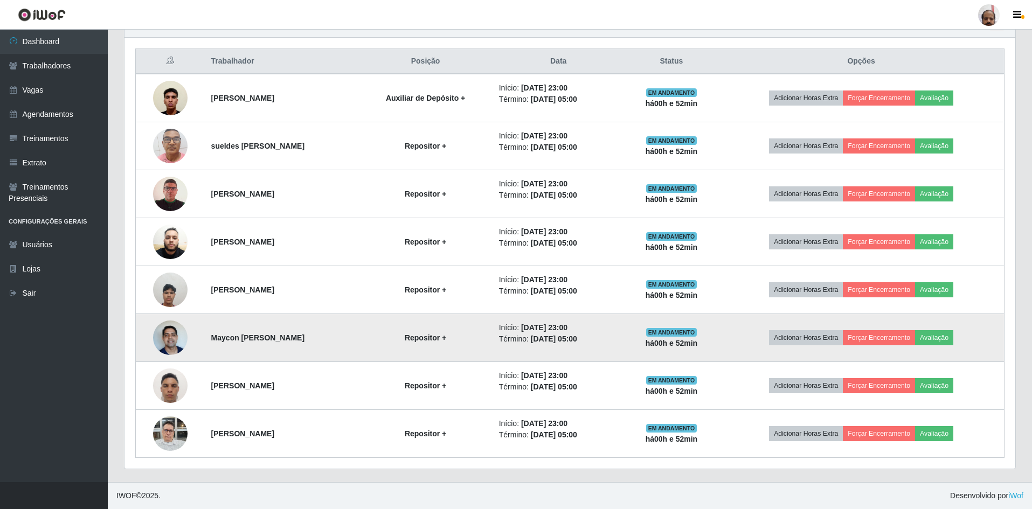
click at [165, 339] on img at bounding box center [170, 338] width 34 height 46
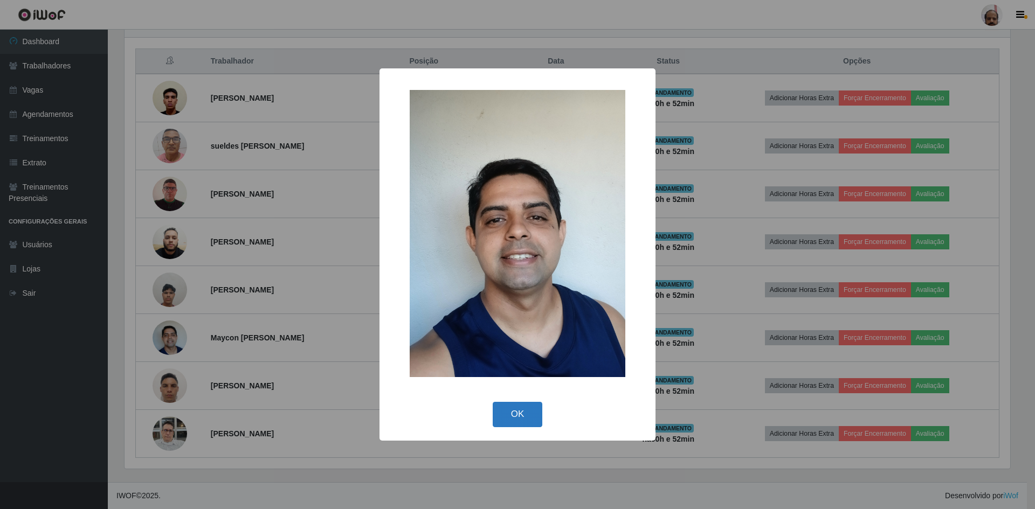
click at [525, 423] on button "OK" at bounding box center [518, 414] width 50 height 25
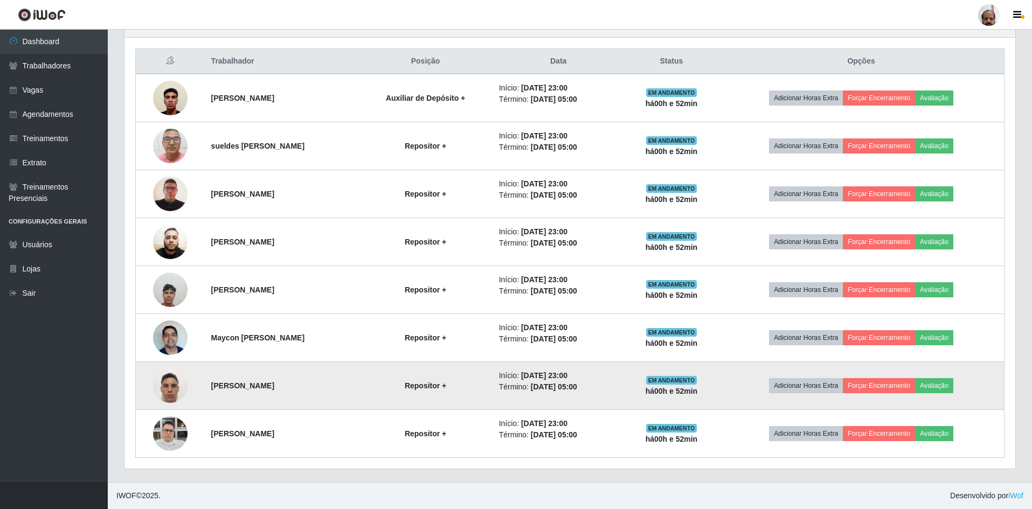
click at [179, 385] on img at bounding box center [170, 386] width 34 height 46
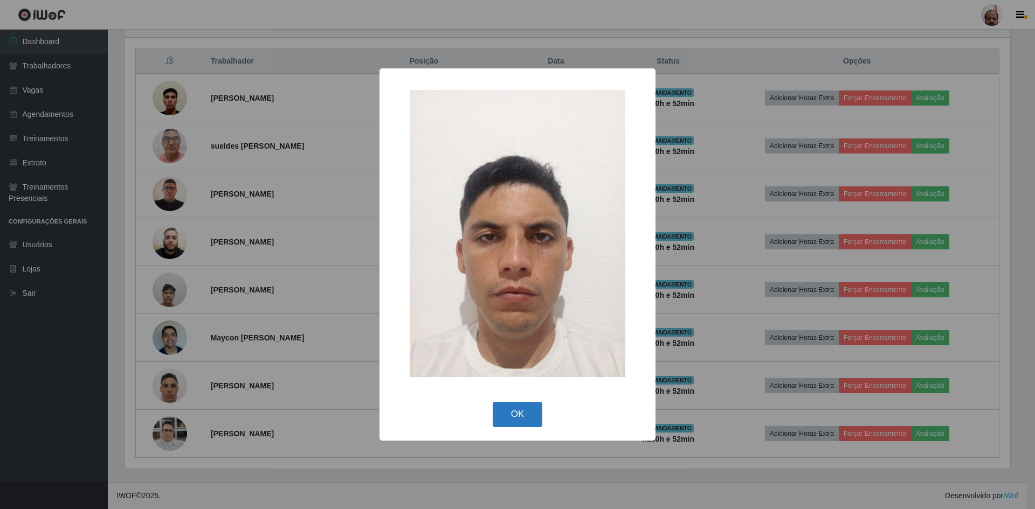
click at [517, 410] on button "OK" at bounding box center [518, 414] width 50 height 25
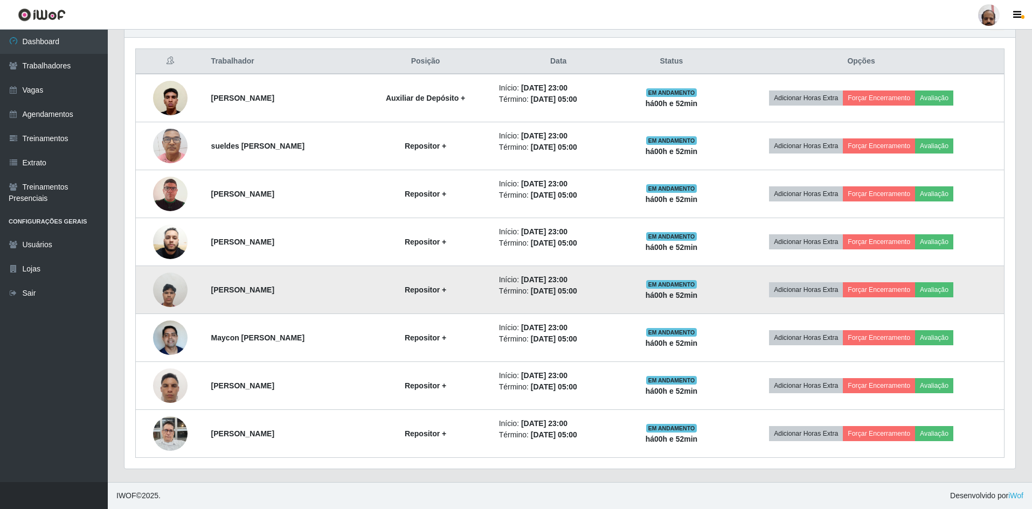
click at [160, 286] on img at bounding box center [170, 290] width 34 height 46
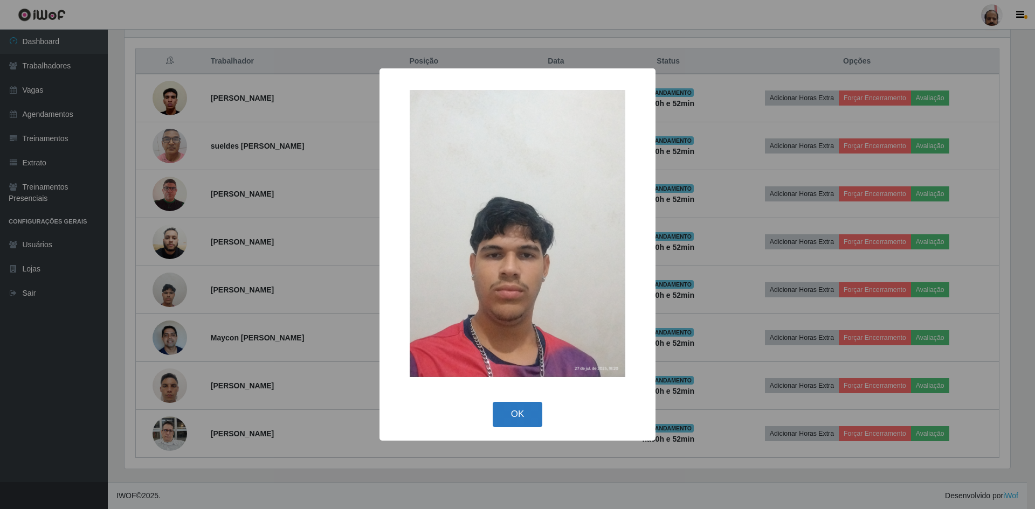
click at [500, 411] on button "OK" at bounding box center [518, 414] width 50 height 25
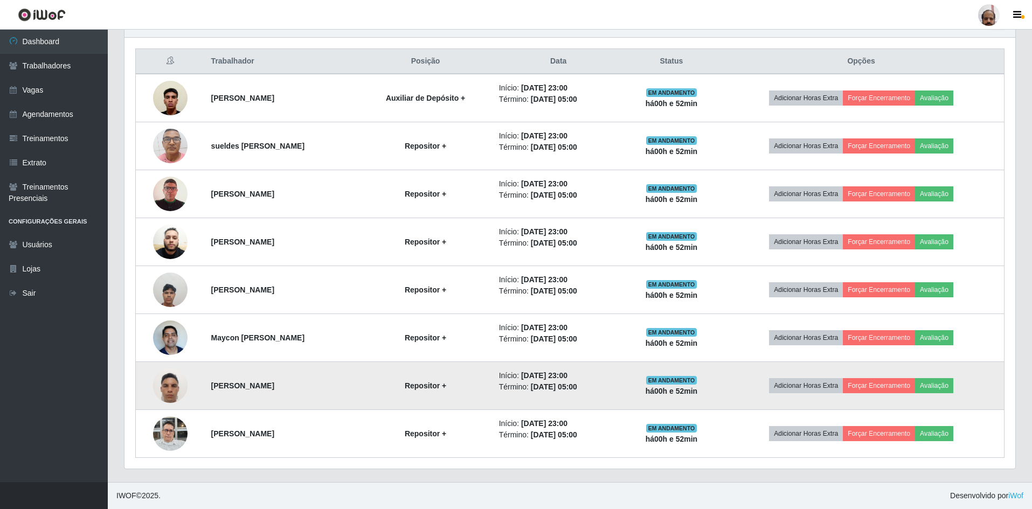
click at [154, 392] on img at bounding box center [170, 386] width 34 height 46
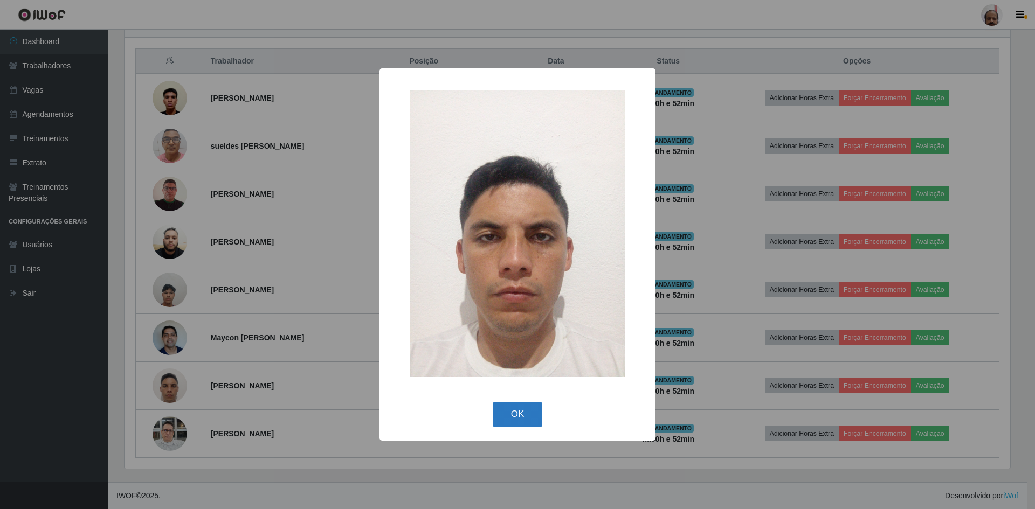
click at [518, 416] on button "OK" at bounding box center [518, 414] width 50 height 25
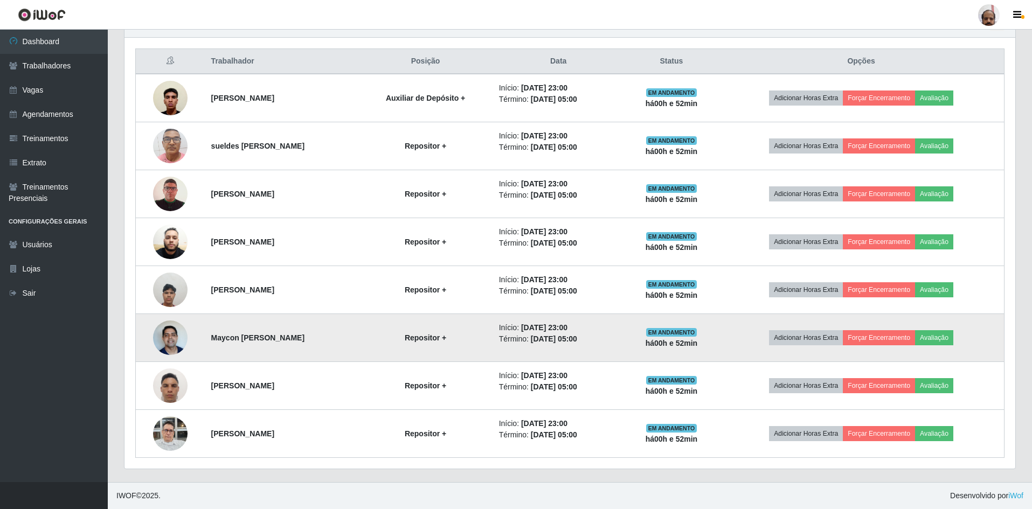
click at [166, 340] on img at bounding box center [170, 338] width 34 height 46
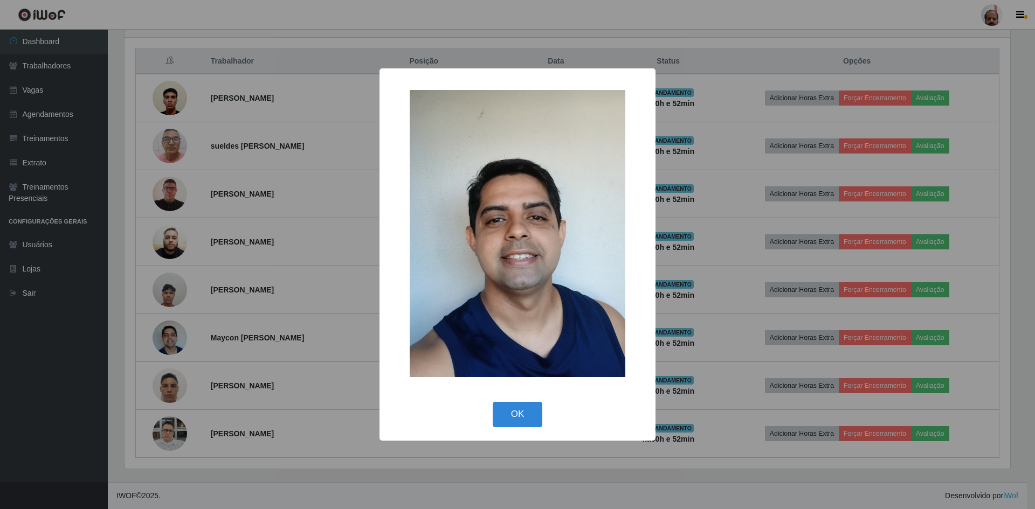
click at [171, 285] on div "× OK Cancel" at bounding box center [517, 254] width 1035 height 509
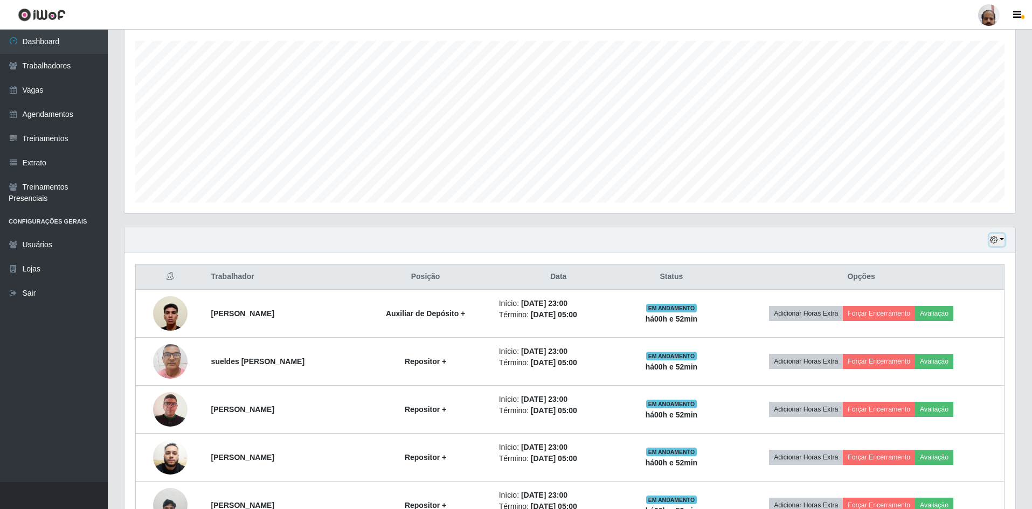
click at [1002, 241] on button "button" at bounding box center [997, 240] width 15 height 12
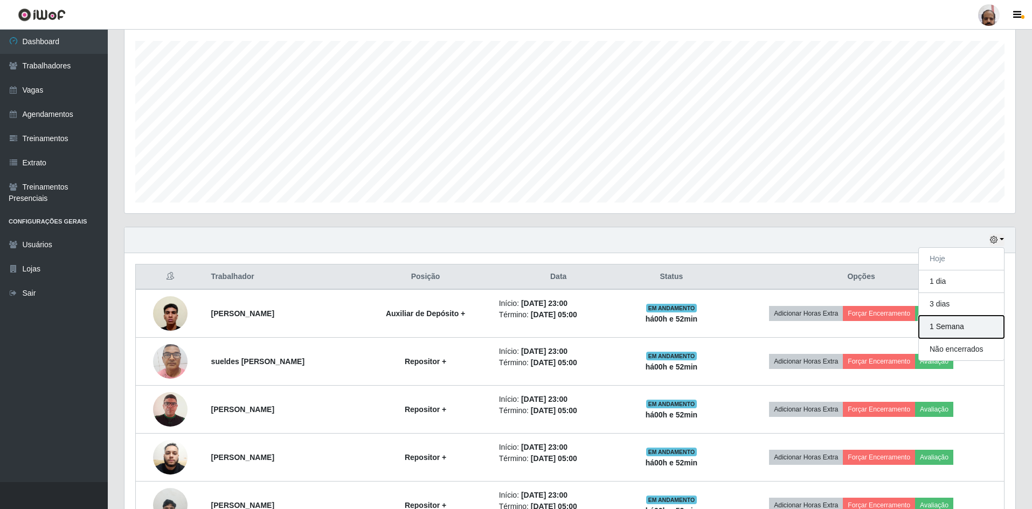
click at [942, 322] on button "1 Semana" at bounding box center [961, 327] width 85 height 23
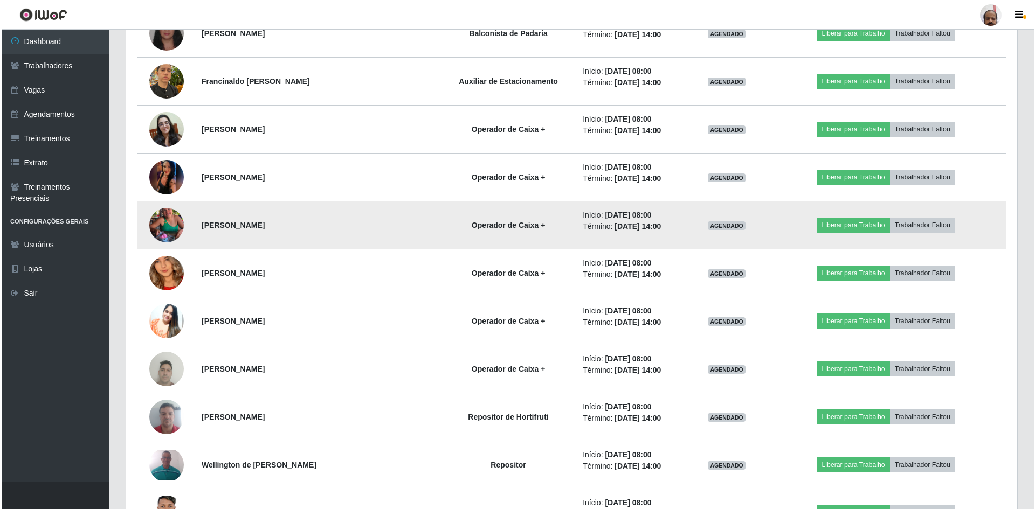
scroll to position [991, 0]
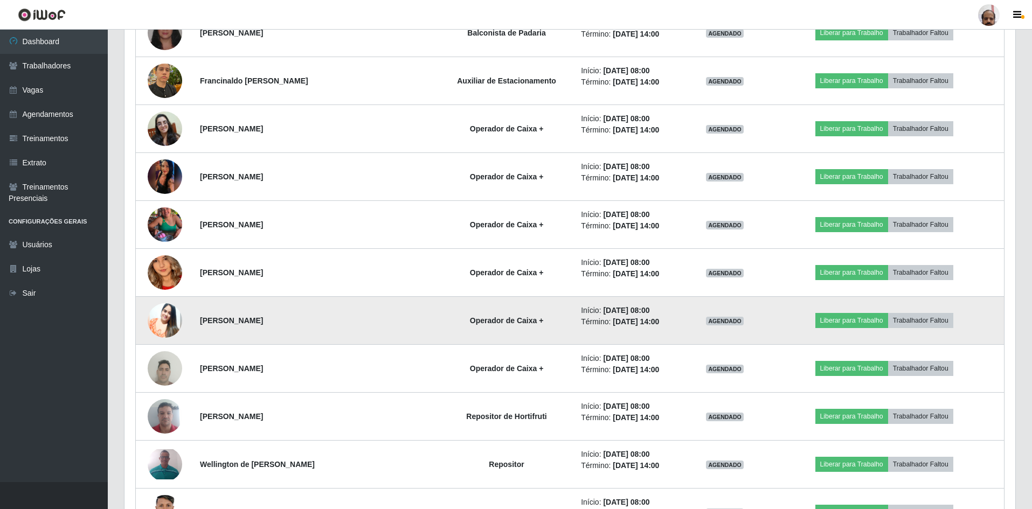
click at [164, 316] on img at bounding box center [165, 320] width 34 height 43
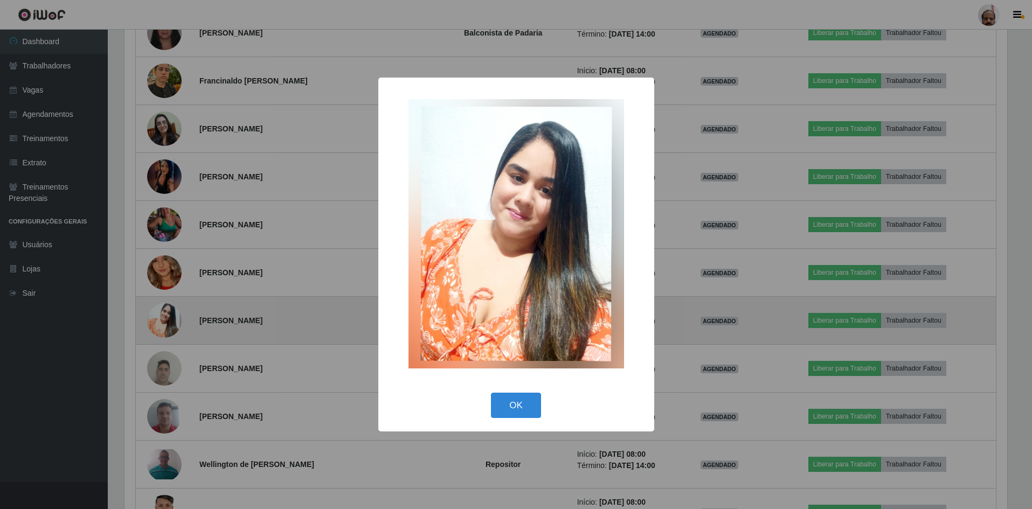
scroll to position [224, 886]
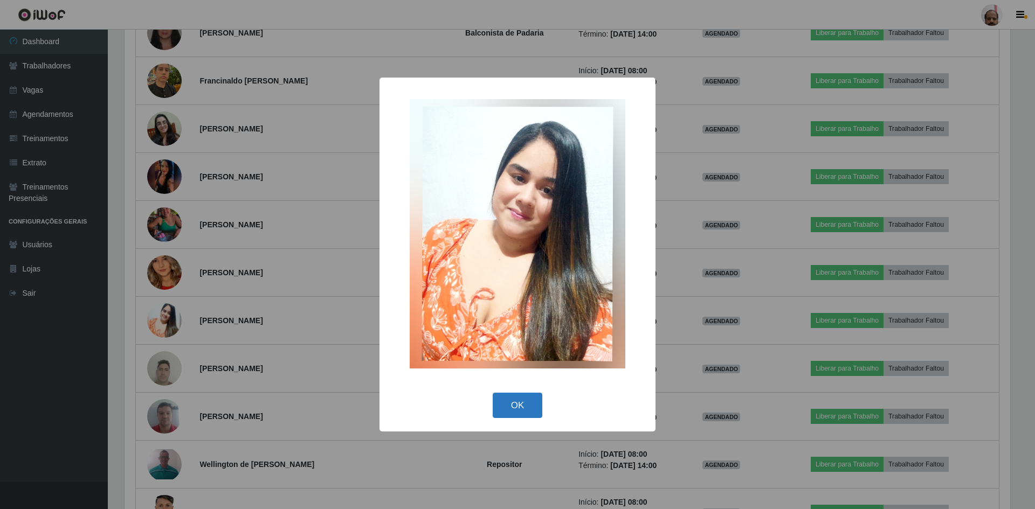
click at [526, 403] on button "OK" at bounding box center [518, 405] width 50 height 25
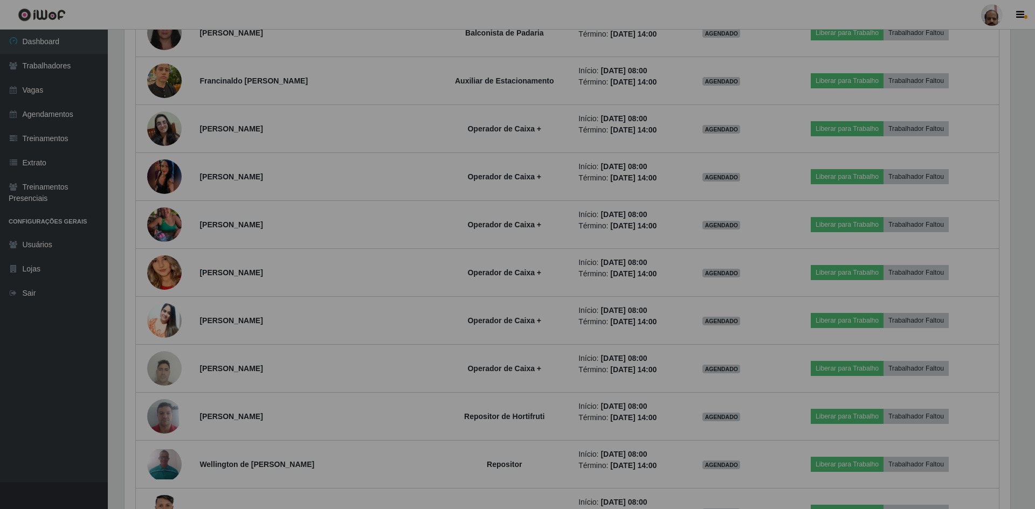
scroll to position [224, 891]
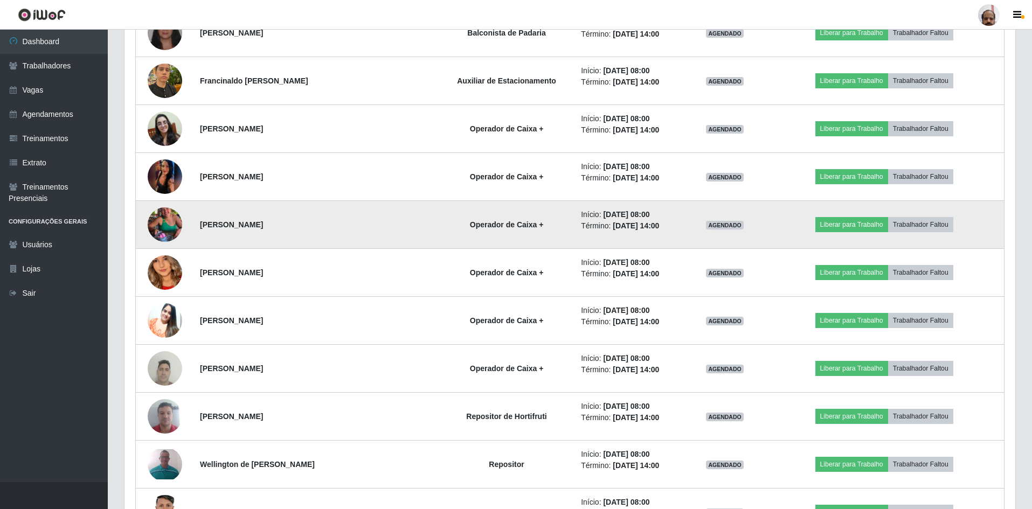
click at [172, 224] on img at bounding box center [165, 224] width 34 height 61
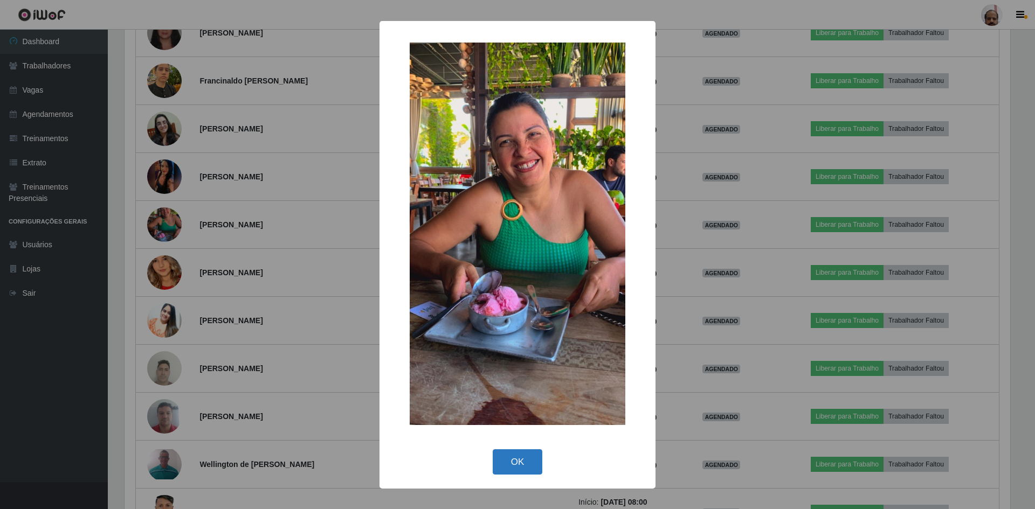
click at [516, 465] on button "OK" at bounding box center [518, 462] width 50 height 25
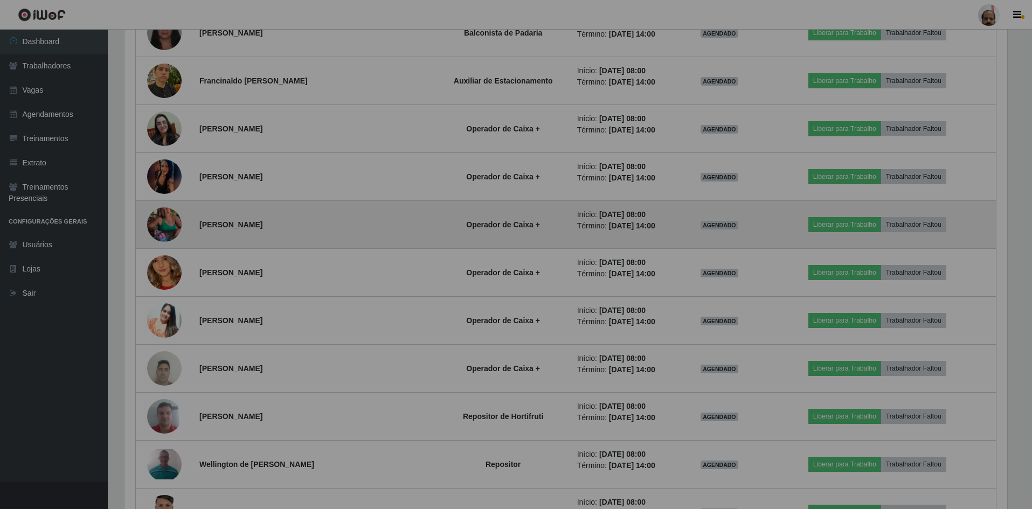
scroll to position [224, 891]
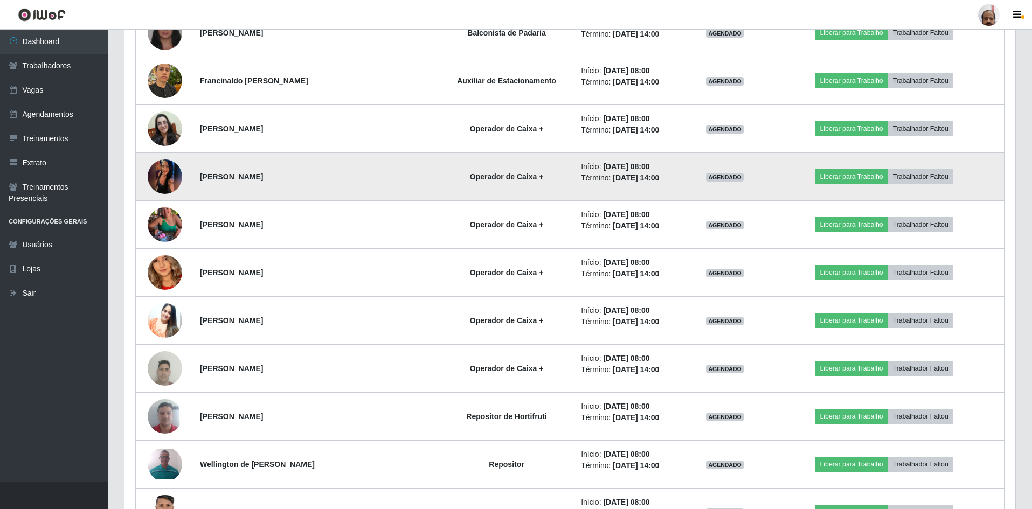
click at [179, 175] on img at bounding box center [165, 177] width 34 height 77
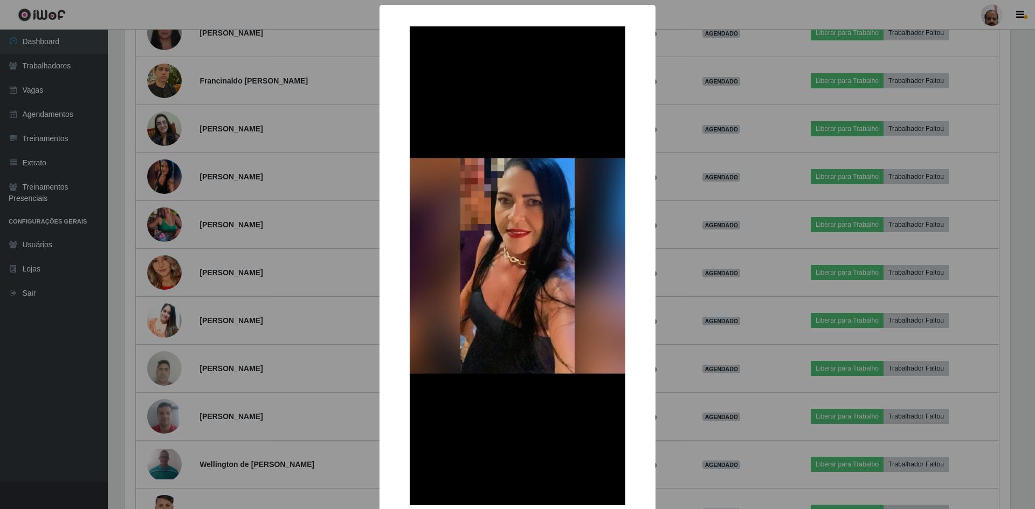
click at [734, 384] on div "× OK Cancel" at bounding box center [517, 254] width 1035 height 509
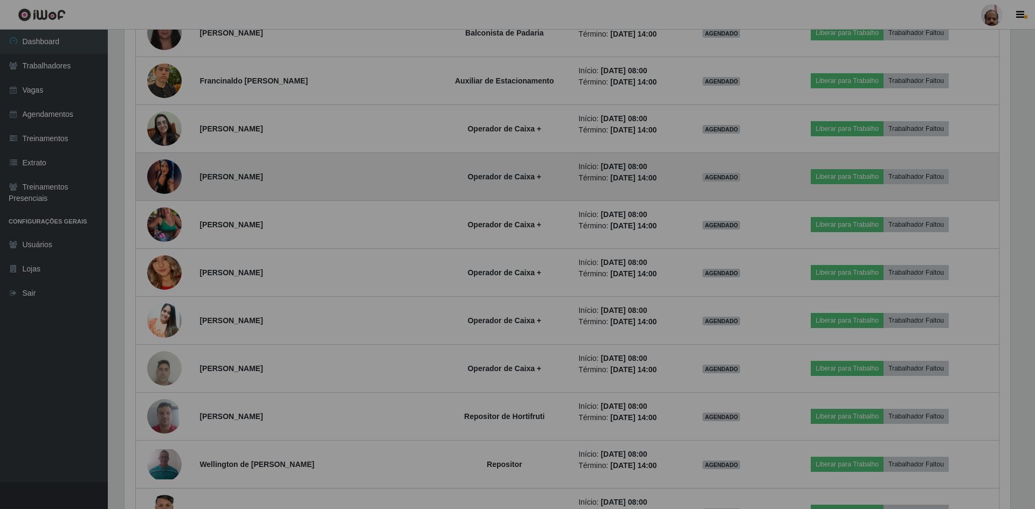
scroll to position [224, 891]
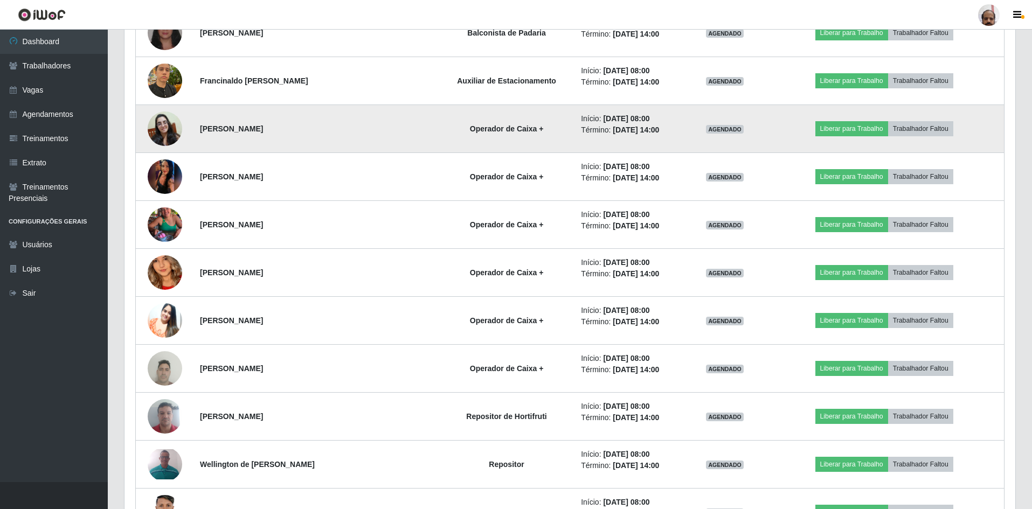
click at [180, 125] on img at bounding box center [165, 129] width 34 height 34
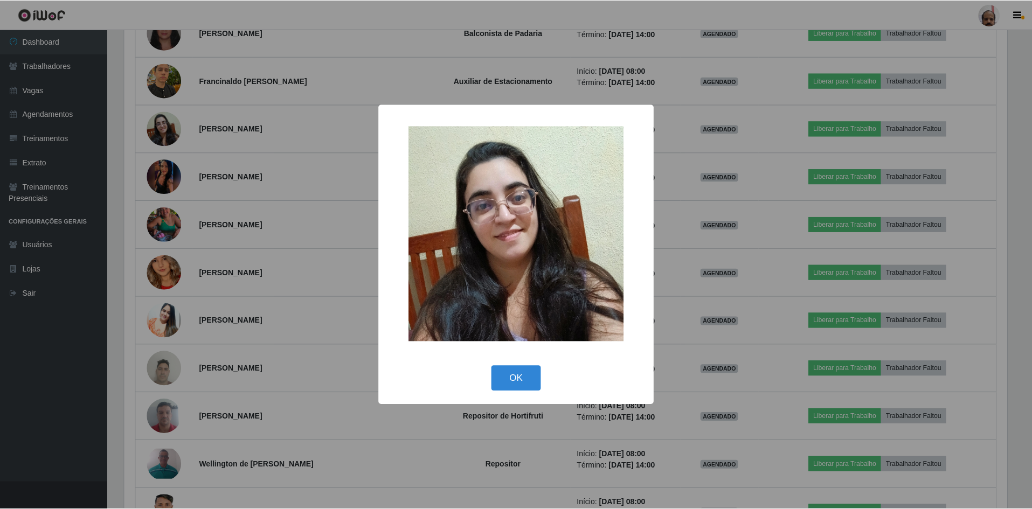
scroll to position [224, 886]
click at [507, 371] on button "OK" at bounding box center [518, 378] width 50 height 25
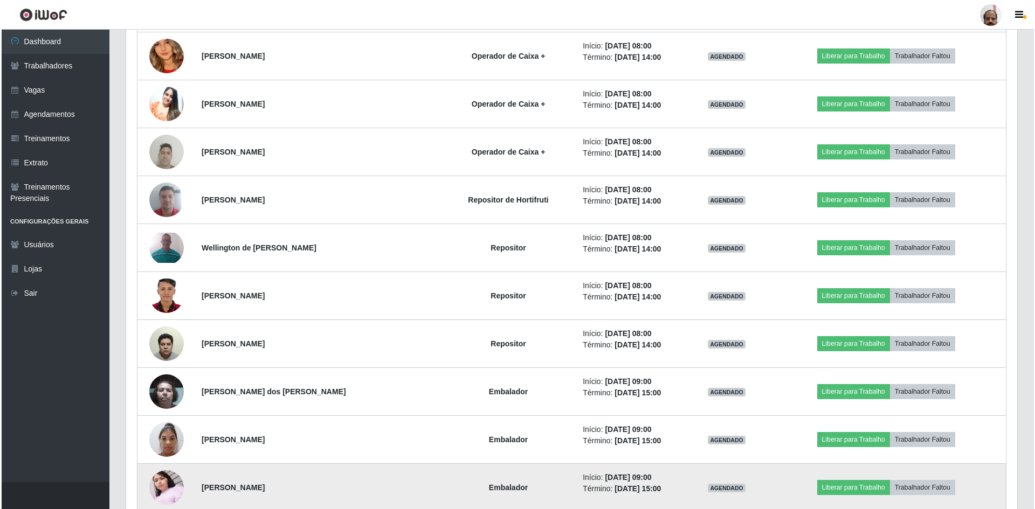
scroll to position [1261, 0]
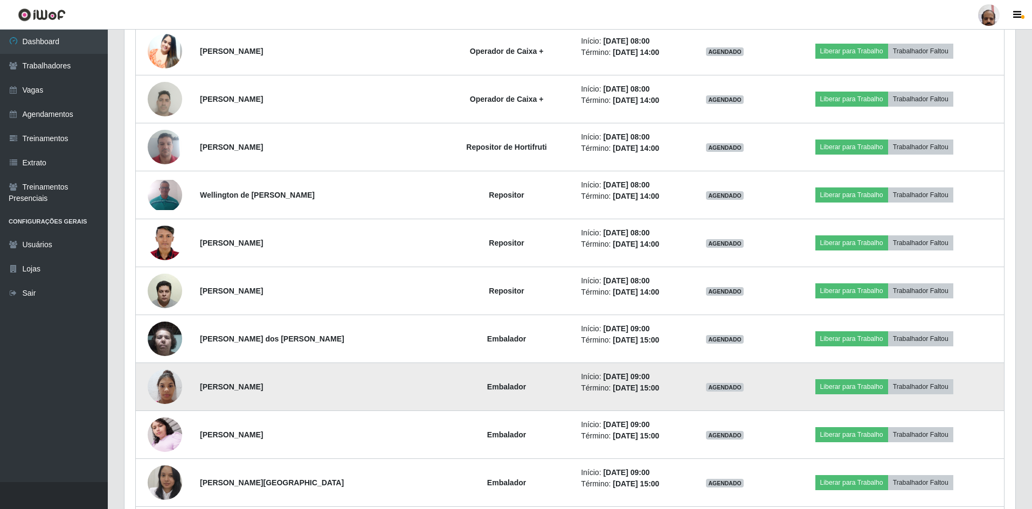
click at [167, 393] on img at bounding box center [165, 387] width 34 height 46
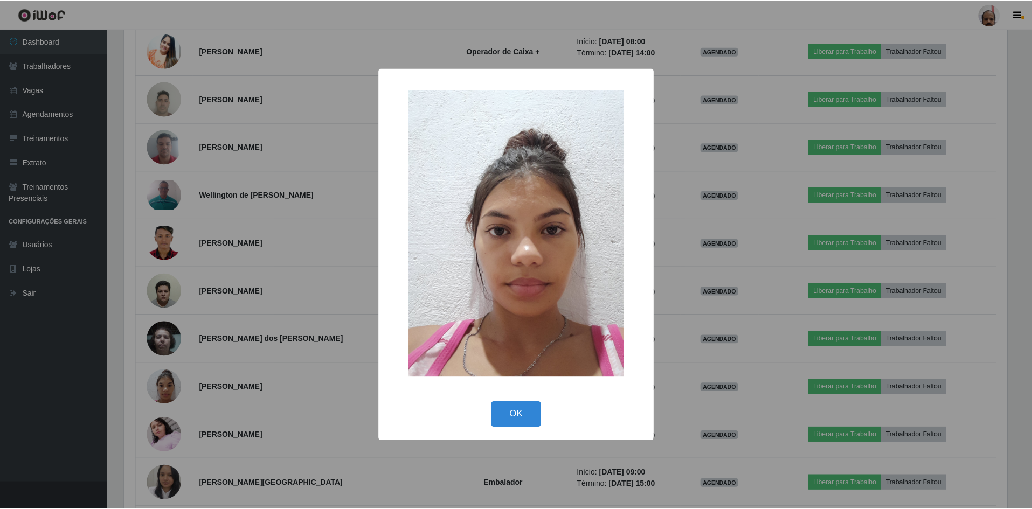
scroll to position [224, 886]
click at [514, 416] on button "OK" at bounding box center [518, 414] width 50 height 25
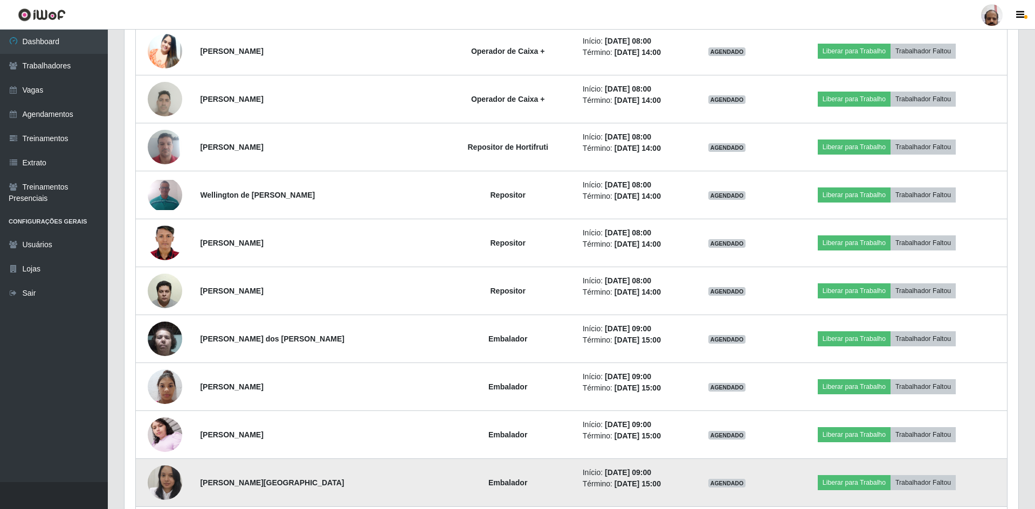
scroll to position [224, 891]
click at [179, 488] on img at bounding box center [165, 482] width 34 height 43
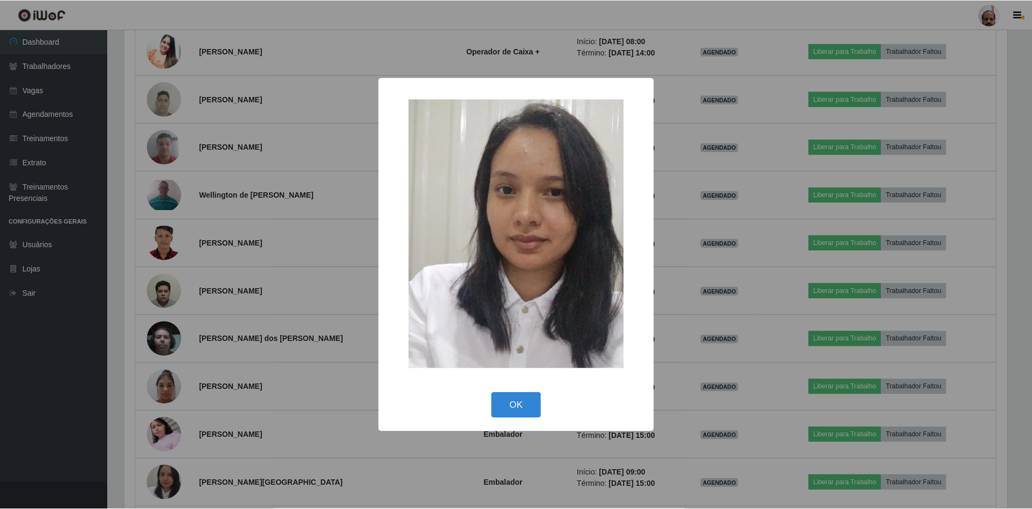
scroll to position [224, 886]
click at [508, 405] on button "OK" at bounding box center [518, 405] width 50 height 25
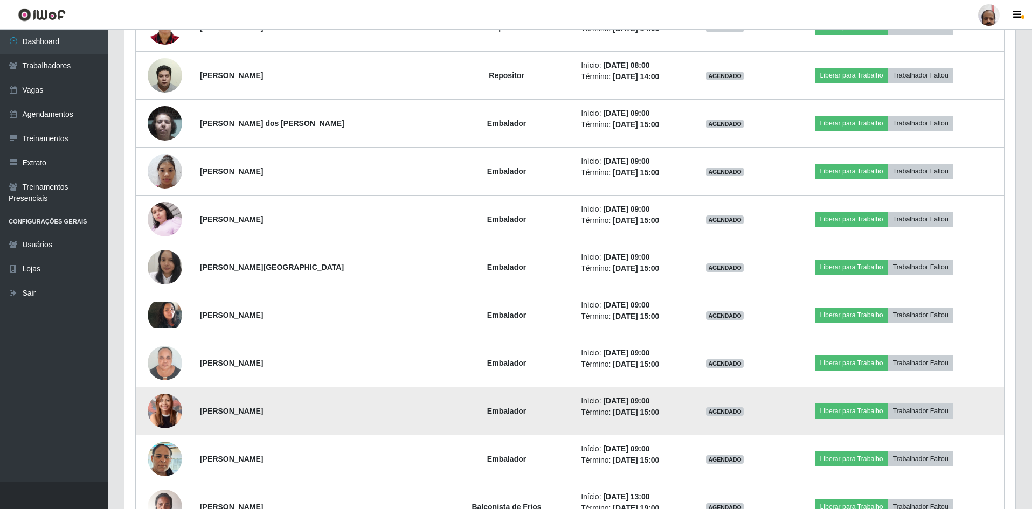
click at [161, 408] on img at bounding box center [165, 411] width 34 height 46
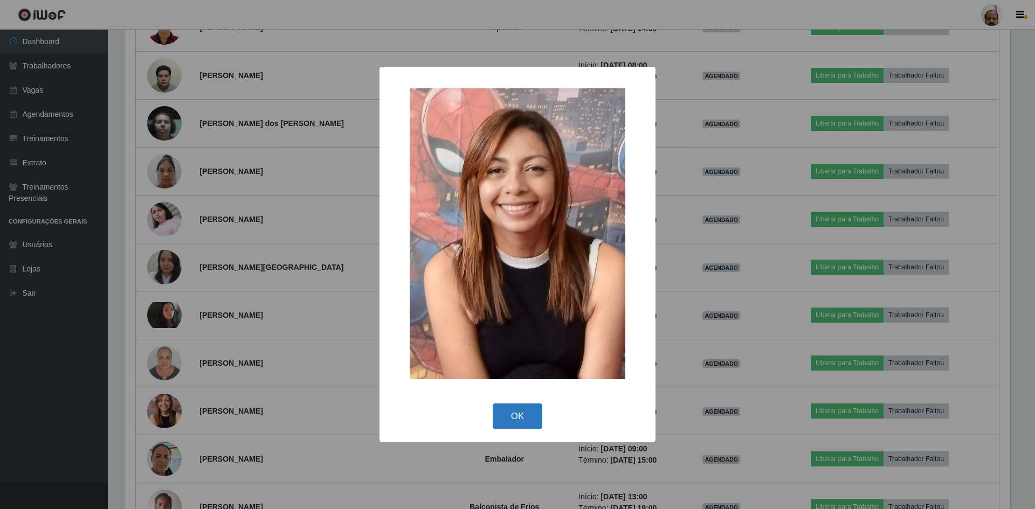
click at [525, 415] on button "OK" at bounding box center [518, 416] width 50 height 25
